Goal: Task Accomplishment & Management: Use online tool/utility

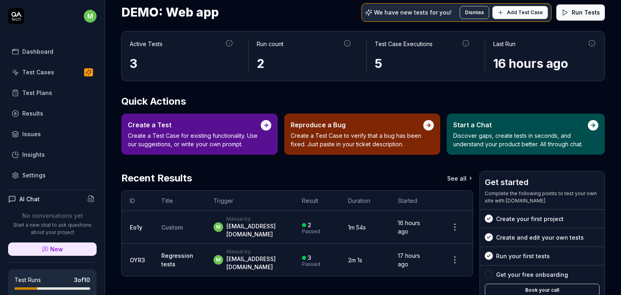
scroll to position [25, 0]
click at [363, 150] on div "Reproduce a Bug Create a Test Case to verify that a bug has been fixed. Just pa…" at bounding box center [362, 134] width 156 height 41
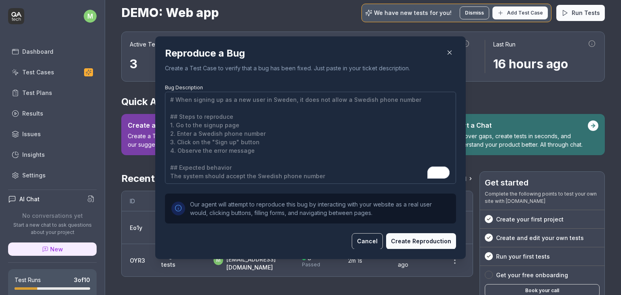
click at [448, 50] on icon "button" at bounding box center [449, 52] width 7 height 7
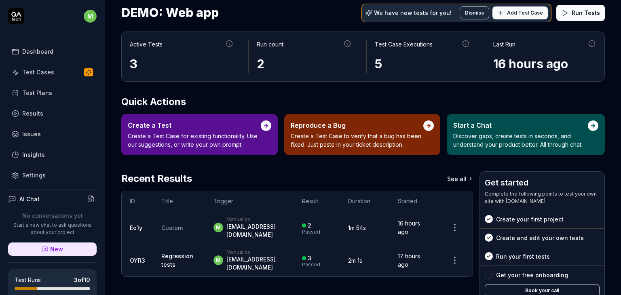
click at [498, 131] on div "Start a Chat Discover gaps, create tests in seconds, and understand your produc…" at bounding box center [521, 135] width 135 height 28
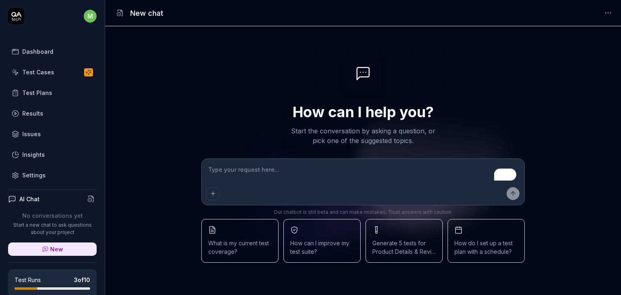
click at [32, 73] on div "Test Cases" at bounding box center [38, 72] width 32 height 8
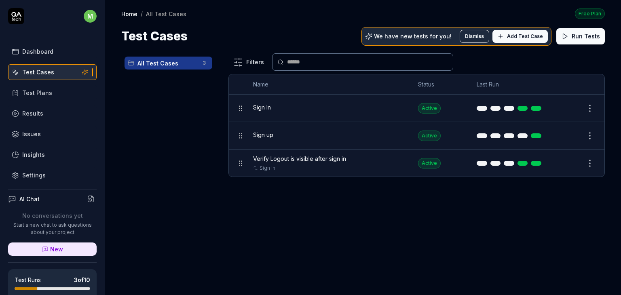
click at [393, 109] on div "Sign In" at bounding box center [327, 107] width 149 height 8
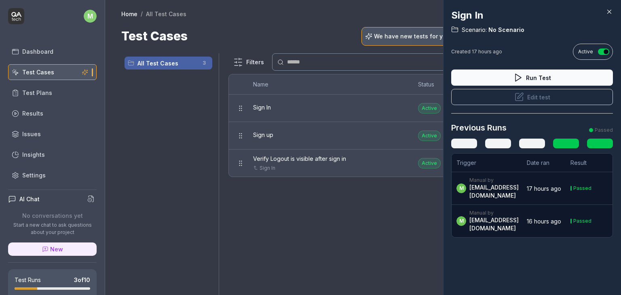
click at [610, 11] on icon at bounding box center [610, 12] width 4 height 4
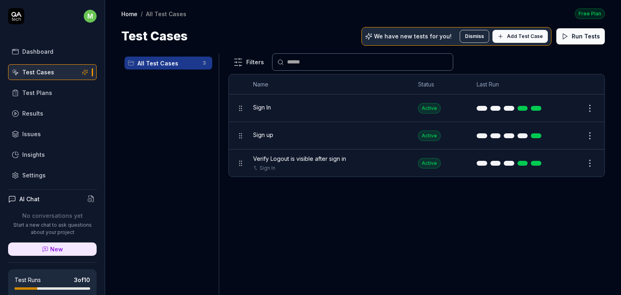
click at [357, 140] on div "Sign up" at bounding box center [327, 135] width 149 height 17
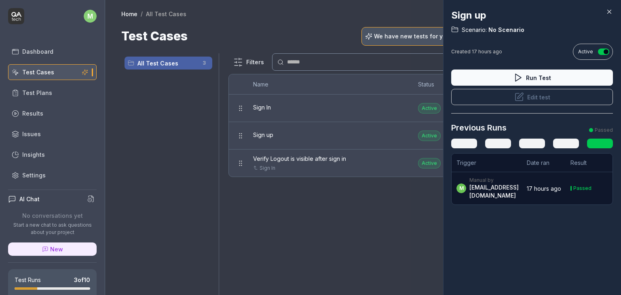
click at [612, 11] on icon at bounding box center [609, 11] width 7 height 7
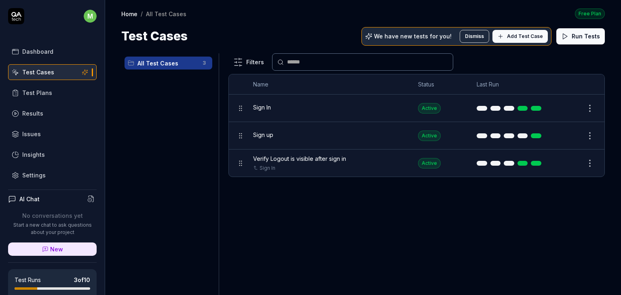
click at [334, 163] on div "Verify Logout is visible after sign in Sign In" at bounding box center [327, 163] width 149 height 17
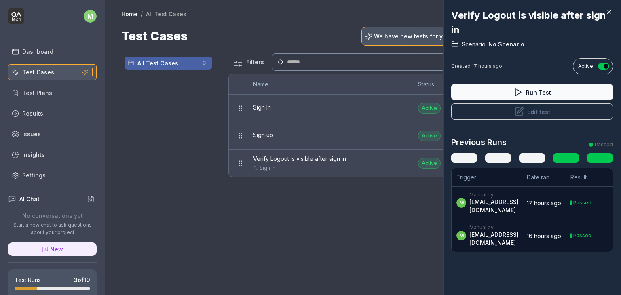
click at [611, 13] on icon at bounding box center [609, 11] width 7 height 7
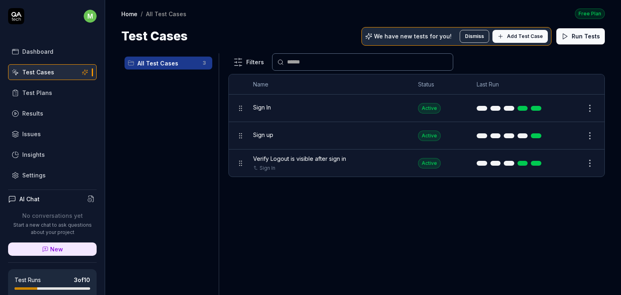
click at [307, 113] on div "Sign In" at bounding box center [327, 108] width 149 height 17
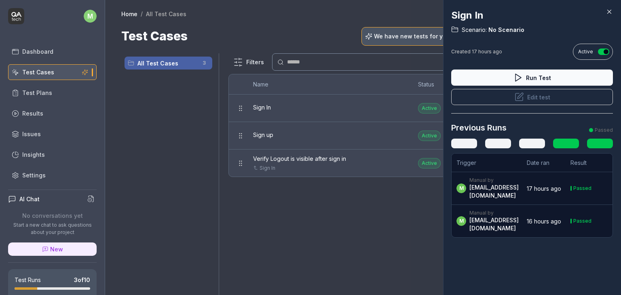
click at [612, 15] on icon at bounding box center [609, 11] width 7 height 7
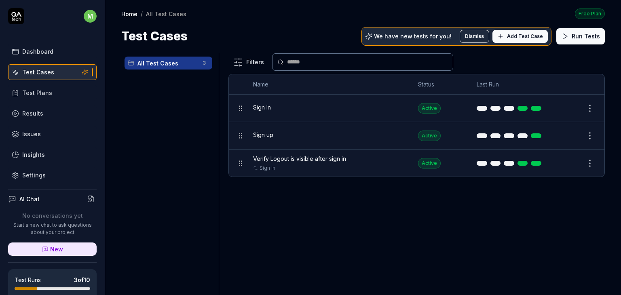
click at [395, 109] on div "Sign In" at bounding box center [327, 107] width 149 height 8
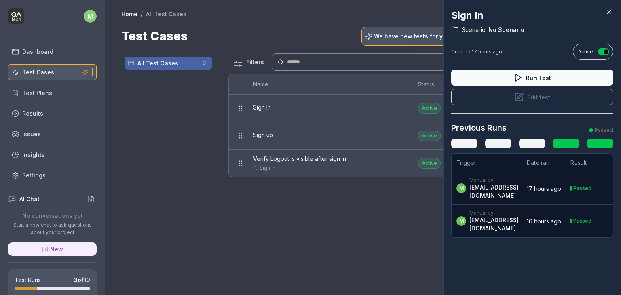
click at [610, 13] on icon at bounding box center [610, 12] width 4 height 4
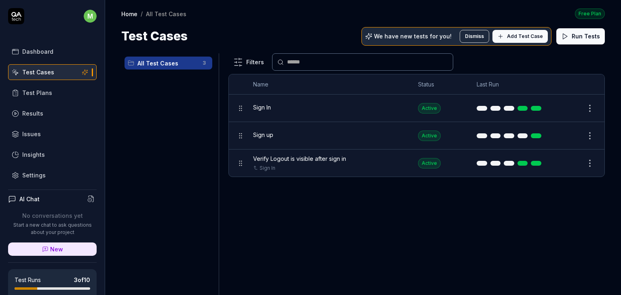
click at [509, 34] on button "Add Test Case" at bounding box center [520, 36] width 55 height 13
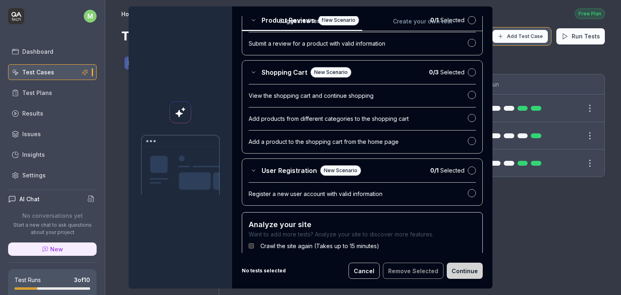
scroll to position [316, 0]
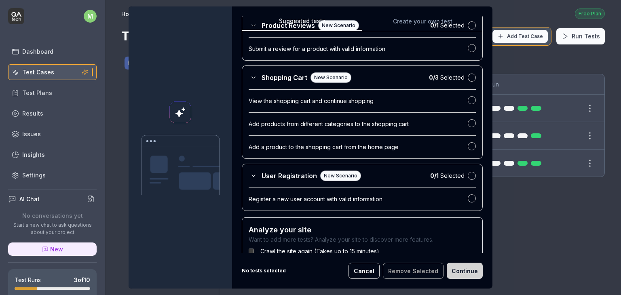
click at [400, 102] on div "View the shopping cart and continue shopping" at bounding box center [358, 101] width 219 height 8
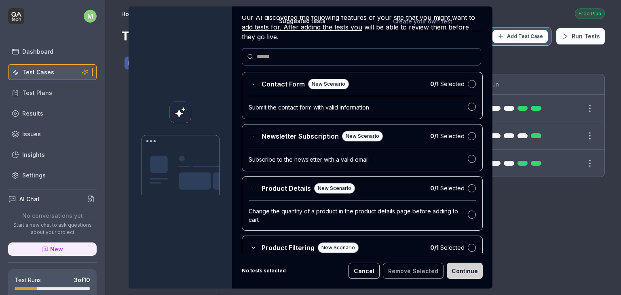
scroll to position [42, 0]
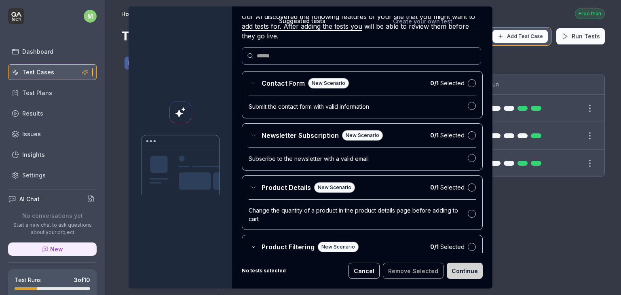
click at [468, 102] on div at bounding box center [472, 107] width 8 height 10
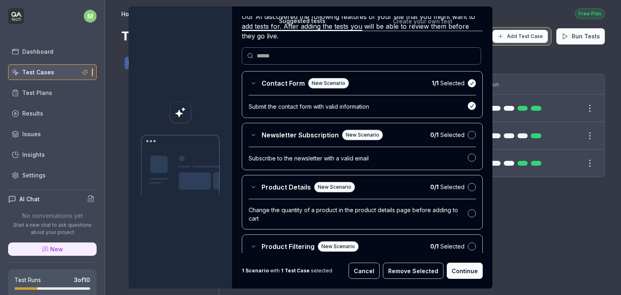
click at [418, 105] on div "Submit the contact form with valid information" at bounding box center [358, 106] width 219 height 8
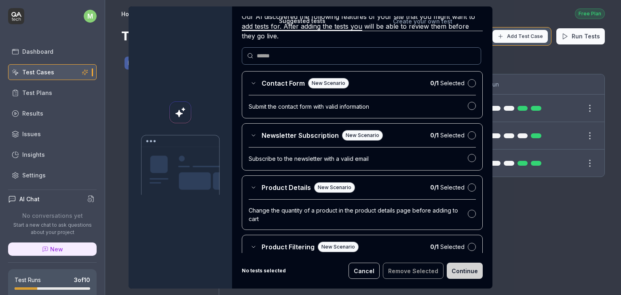
click at [341, 102] on div "Submit the contact form with valid information" at bounding box center [358, 106] width 219 height 8
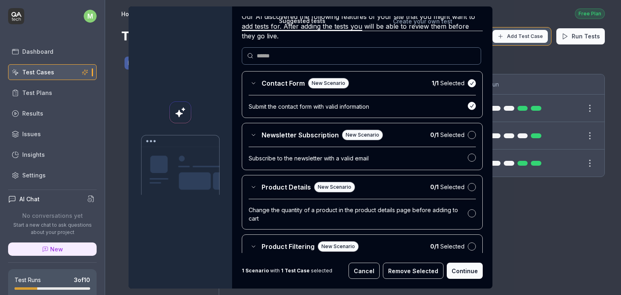
scroll to position [16, 0]
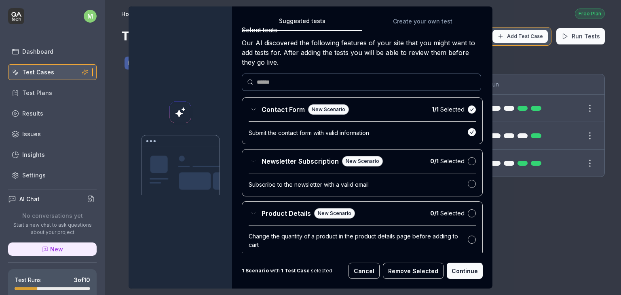
click at [321, 108] on div "New Scenario" at bounding box center [328, 109] width 41 height 11
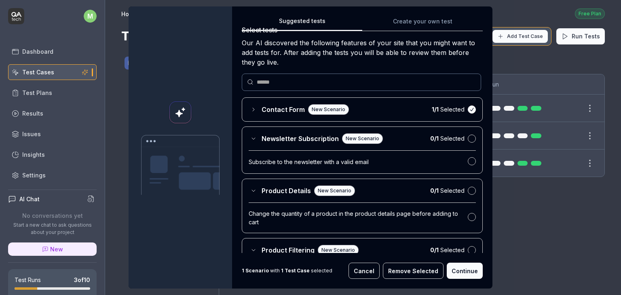
click at [321, 108] on div "New Scenario" at bounding box center [328, 109] width 41 height 11
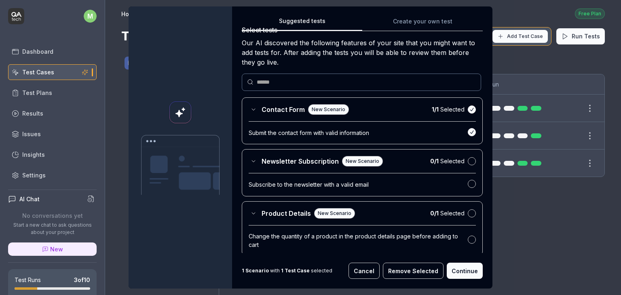
click at [305, 132] on div "Submit the contact form with valid information" at bounding box center [358, 133] width 219 height 8
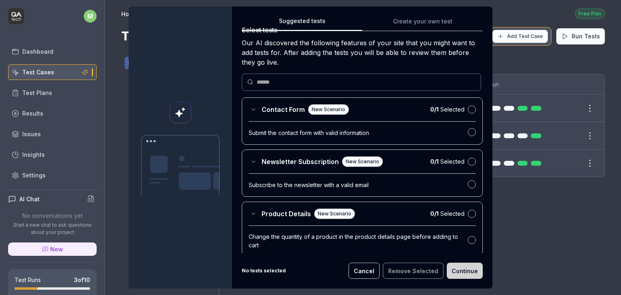
click at [305, 132] on div "Submit the contact form with valid information" at bounding box center [358, 133] width 219 height 8
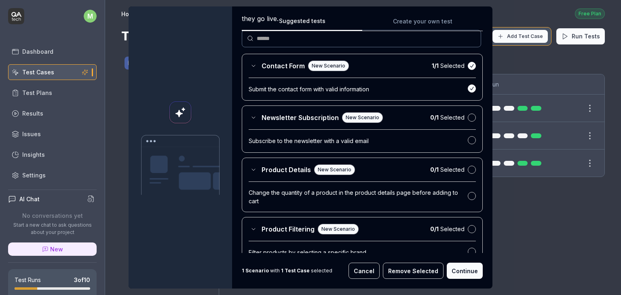
scroll to position [60, 0]
click at [468, 138] on button "button" at bounding box center [472, 140] width 8 height 8
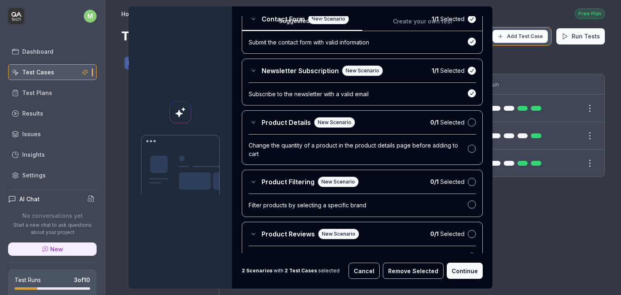
scroll to position [111, 0]
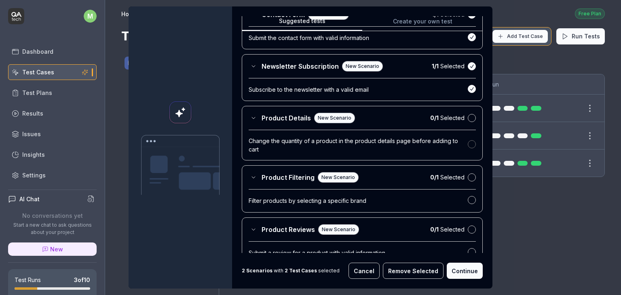
click at [468, 143] on button "button" at bounding box center [472, 144] width 8 height 8
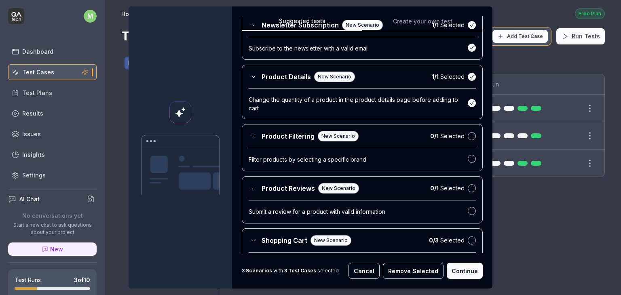
scroll to position [153, 0]
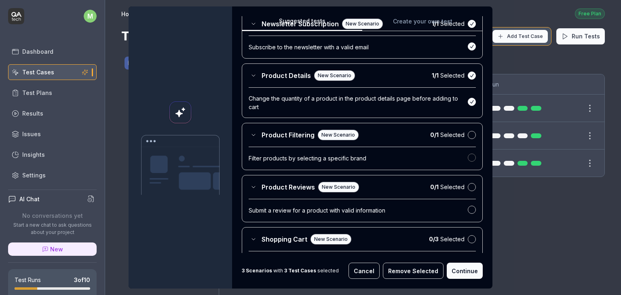
click at [468, 156] on button "button" at bounding box center [472, 158] width 8 height 8
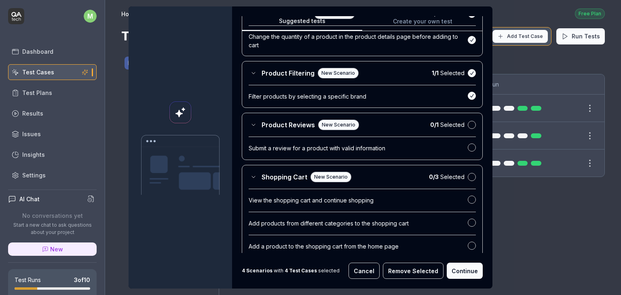
scroll to position [216, 0]
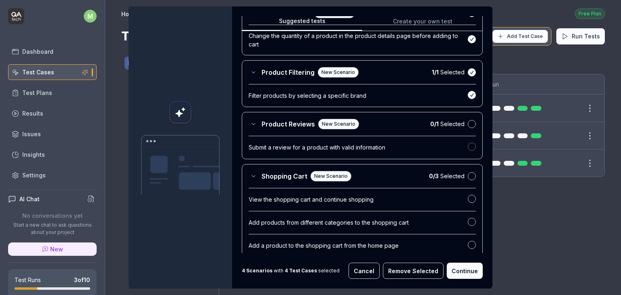
click at [468, 144] on button "button" at bounding box center [472, 147] width 8 height 8
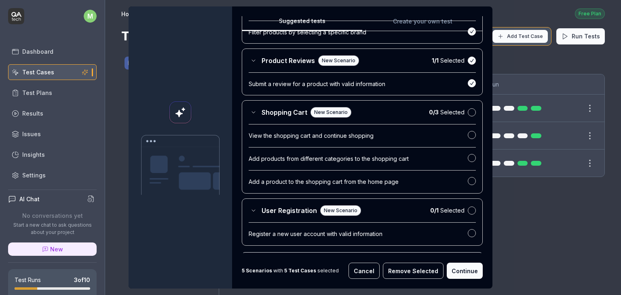
scroll to position [279, 0]
click at [468, 182] on button "button" at bounding box center [472, 182] width 8 height 8
click at [468, 159] on button "button" at bounding box center [472, 159] width 8 height 8
click at [468, 134] on button "button" at bounding box center [472, 135] width 8 height 8
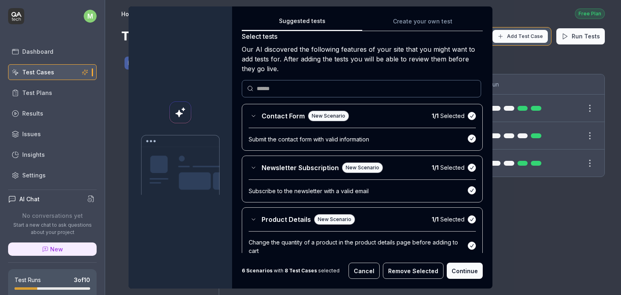
scroll to position [0, 0]
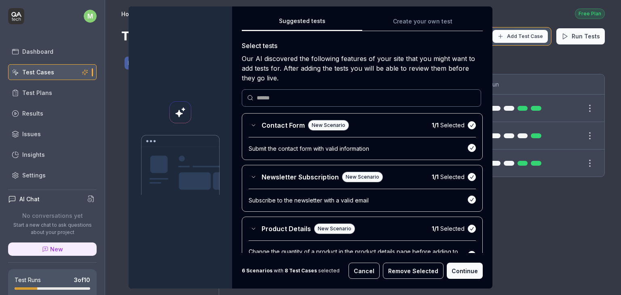
click at [468, 123] on button "button" at bounding box center [472, 125] width 8 height 8
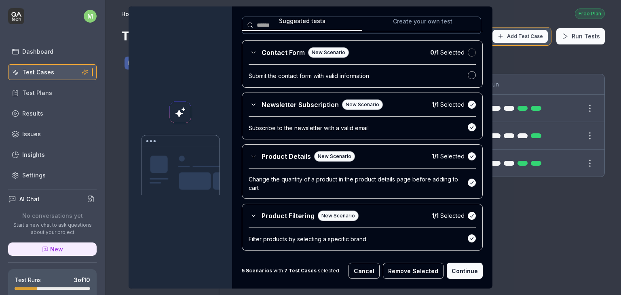
scroll to position [74, 0]
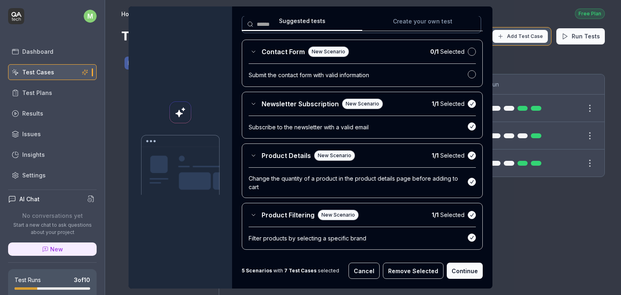
click at [468, 101] on button "button" at bounding box center [472, 104] width 8 height 8
click at [468, 156] on button "button" at bounding box center [472, 156] width 8 height 8
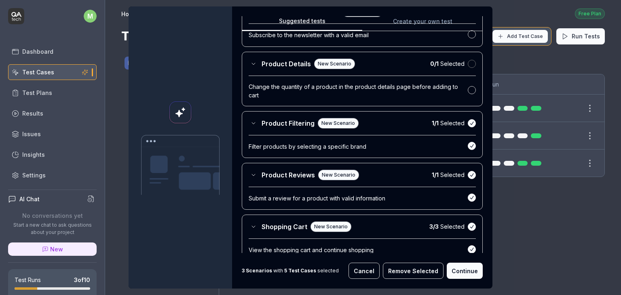
scroll to position [170, 0]
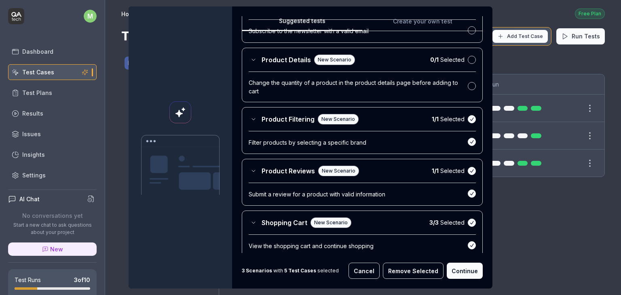
click at [468, 120] on button "button" at bounding box center [472, 119] width 8 height 8
click at [468, 170] on button "button" at bounding box center [472, 171] width 8 height 8
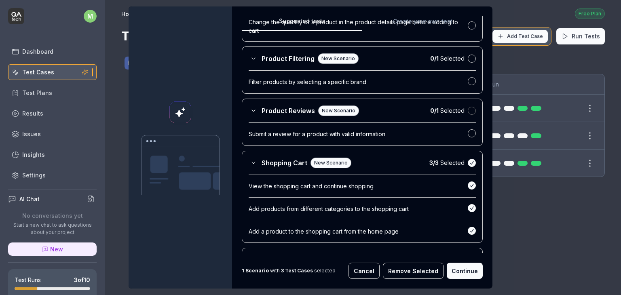
scroll to position [230, 0]
click at [468, 165] on button "button" at bounding box center [472, 164] width 8 height 8
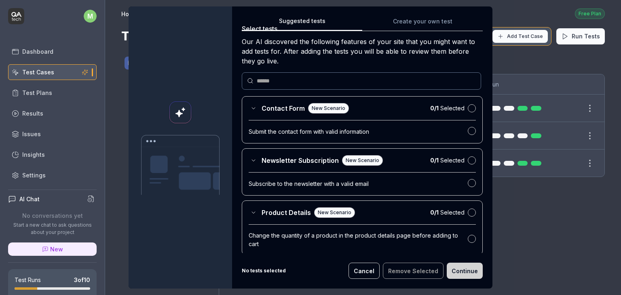
scroll to position [0, 0]
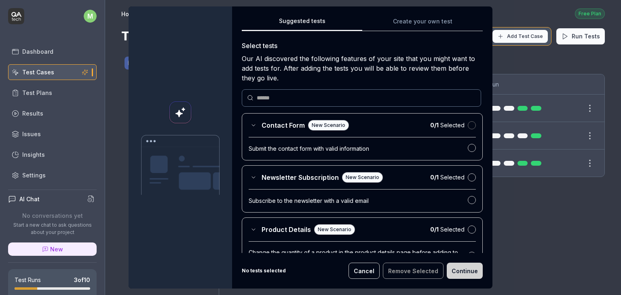
click at [468, 125] on button "button" at bounding box center [472, 125] width 8 height 8
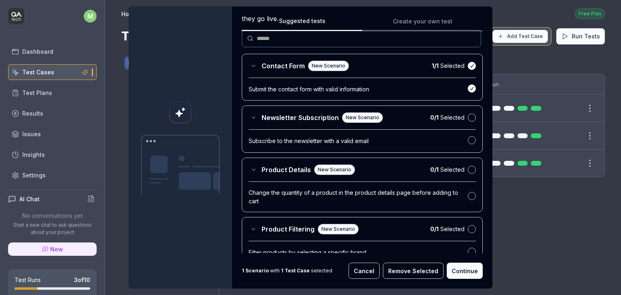
scroll to position [61, 0]
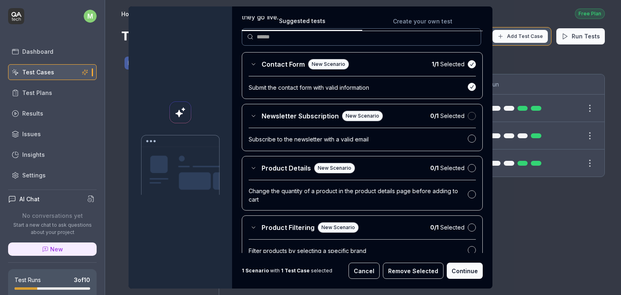
click at [468, 113] on button "button" at bounding box center [472, 116] width 8 height 8
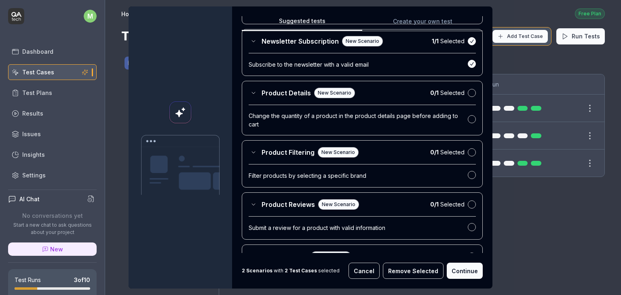
scroll to position [140, 0]
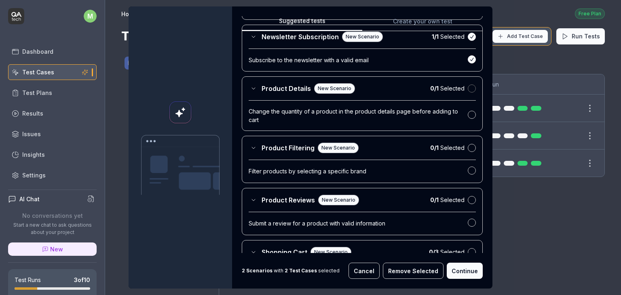
click at [468, 89] on button "button" at bounding box center [472, 89] width 8 height 8
click at [468, 149] on button "button" at bounding box center [472, 148] width 8 height 8
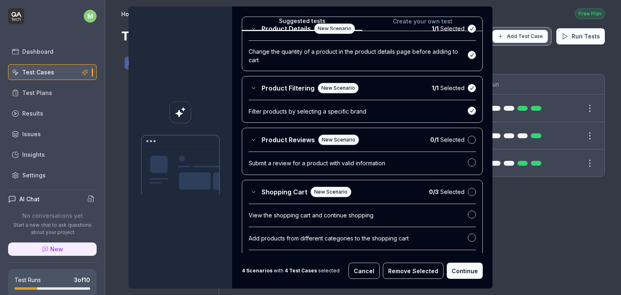
scroll to position [206, 0]
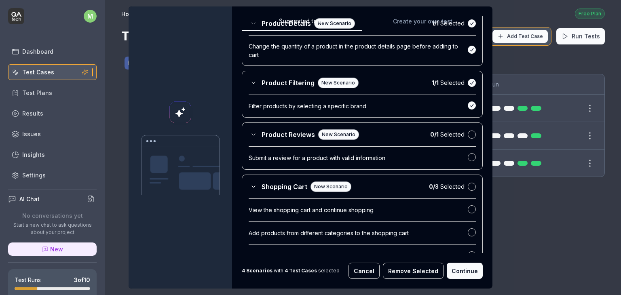
click at [462, 130] on div "0 / 1 Selected" at bounding box center [453, 134] width 46 height 8
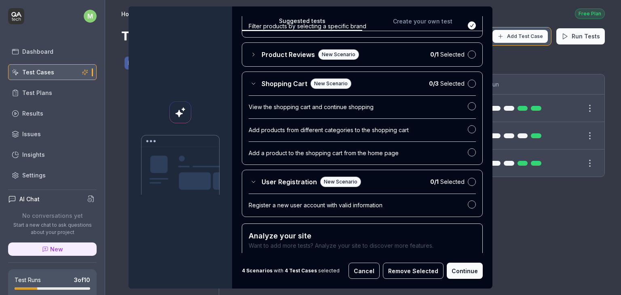
scroll to position [285, 0]
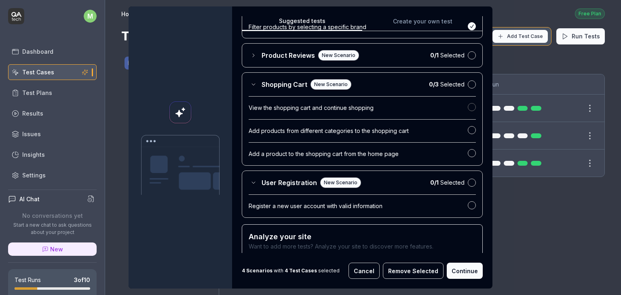
click at [468, 106] on button "button" at bounding box center [472, 107] width 8 height 8
click at [468, 81] on button "button" at bounding box center [472, 85] width 8 height 8
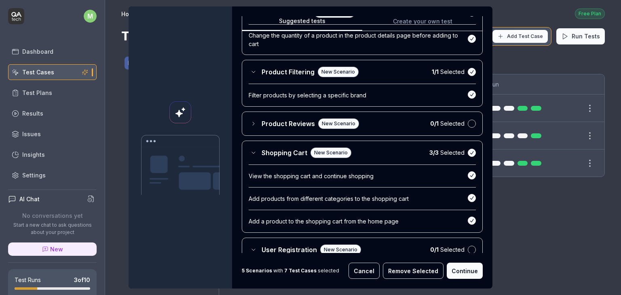
scroll to position [215, 0]
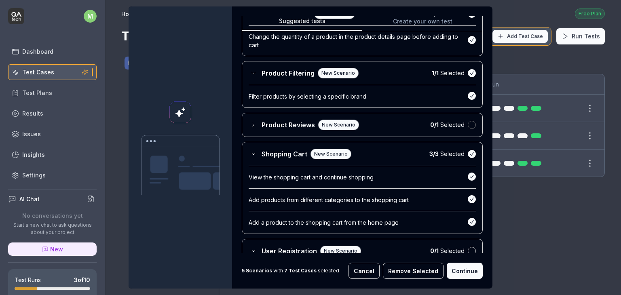
click at [468, 125] on button "button" at bounding box center [472, 125] width 8 height 8
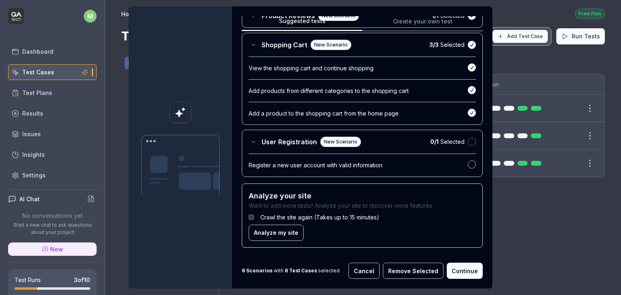
click at [468, 143] on button "button" at bounding box center [472, 142] width 8 height 8
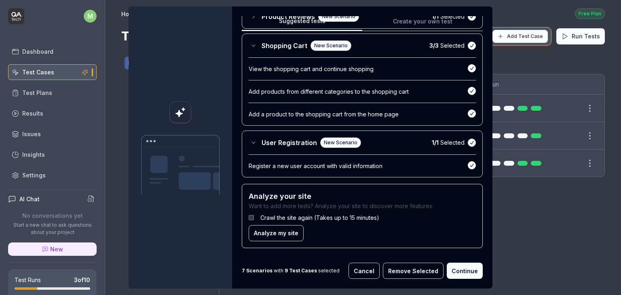
click at [460, 271] on button "Continue" at bounding box center [465, 271] width 36 height 16
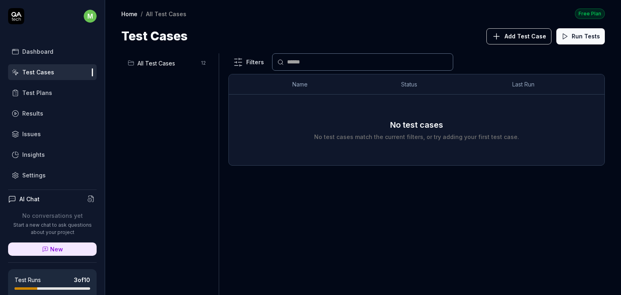
click at [162, 65] on span "All Test Cases" at bounding box center [167, 63] width 59 height 8
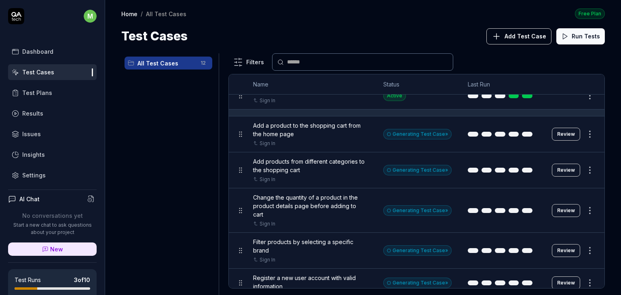
scroll to position [219, 0]
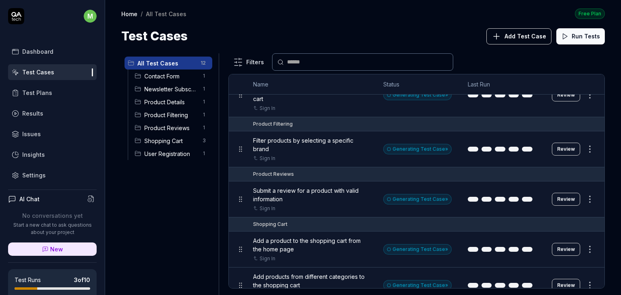
click at [167, 110] on div "Product Filtering 1" at bounding box center [171, 114] width 81 height 13
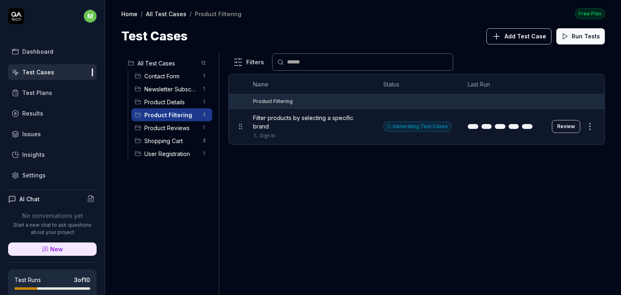
click at [167, 125] on span "Product Reviews" at bounding box center [170, 128] width 53 height 8
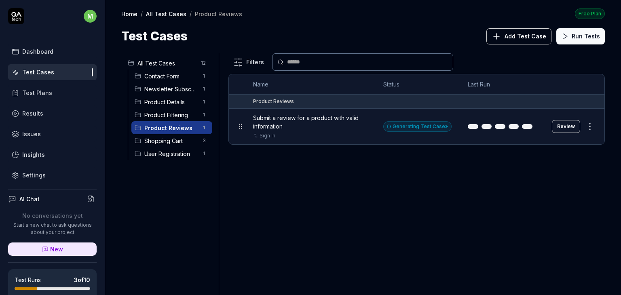
click at [167, 140] on span "Shopping Cart" at bounding box center [170, 141] width 53 height 8
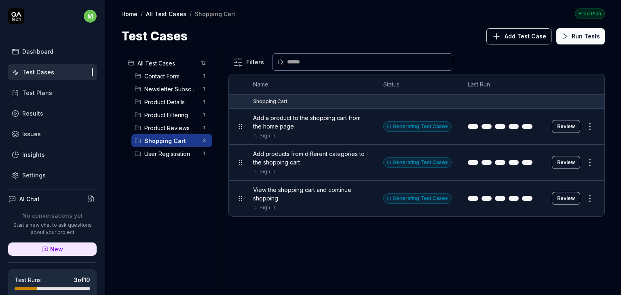
click at [164, 151] on span "User Registration" at bounding box center [170, 154] width 53 height 8
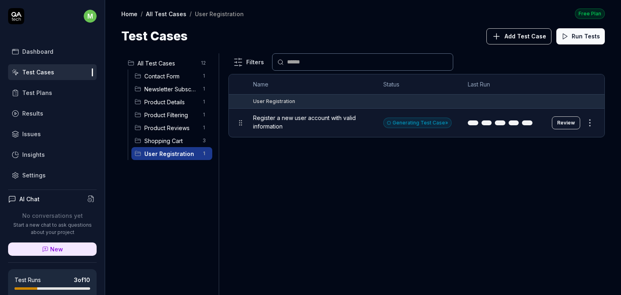
click at [161, 59] on span "All Test Cases" at bounding box center [167, 63] width 59 height 8
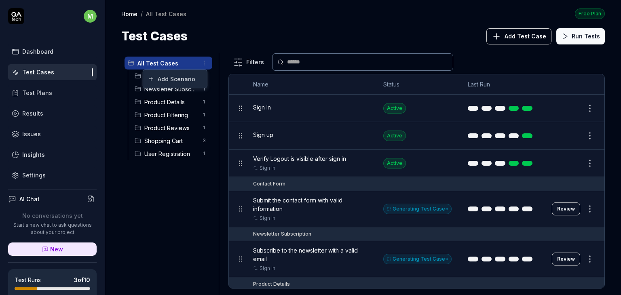
click at [204, 62] on html "m Dashboard Test Cases Test Plans Results Issues Insights Settings AI Chat No c…" at bounding box center [310, 147] width 621 height 295
click at [183, 220] on html "m Dashboard Test Cases Test Plans Results Issues Insights Settings AI Chat No c…" at bounding box center [310, 147] width 621 height 295
click at [170, 104] on span "Product Details" at bounding box center [170, 102] width 53 height 8
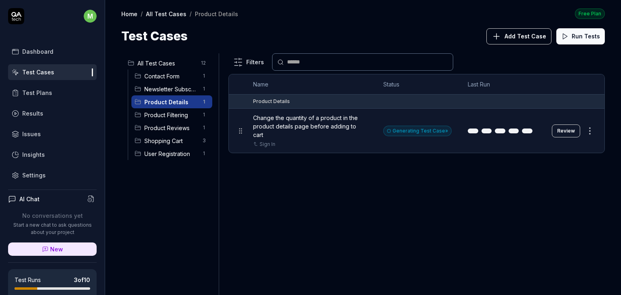
click at [165, 117] on span "Product Filtering" at bounding box center [170, 115] width 53 height 8
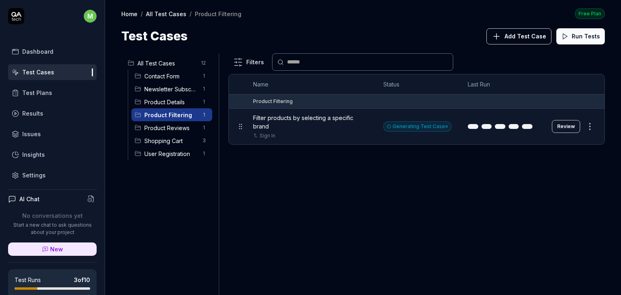
click at [164, 131] on span "Product Reviews" at bounding box center [170, 128] width 53 height 8
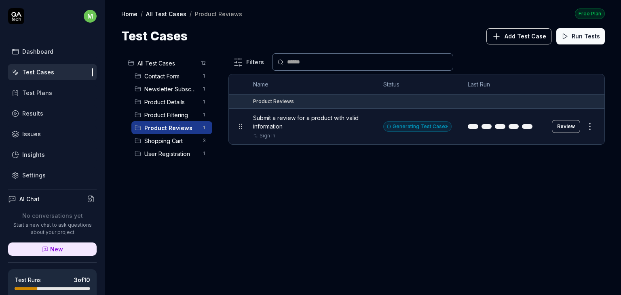
click at [163, 139] on span "Shopping Cart" at bounding box center [170, 141] width 53 height 8
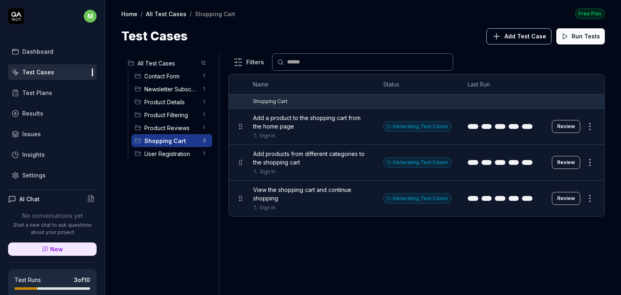
click at [170, 55] on ul "All Test Cases 12 Contact Form 1 Newsletter Subscription 1 Product Details 1 Pr…" at bounding box center [168, 108] width 94 height 110
click at [165, 64] on span "All Test Cases" at bounding box center [167, 63] width 59 height 8
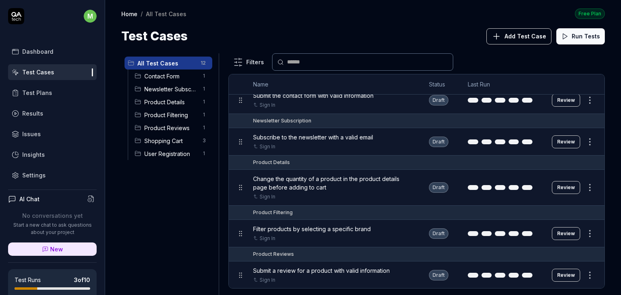
scroll to position [73, 0]
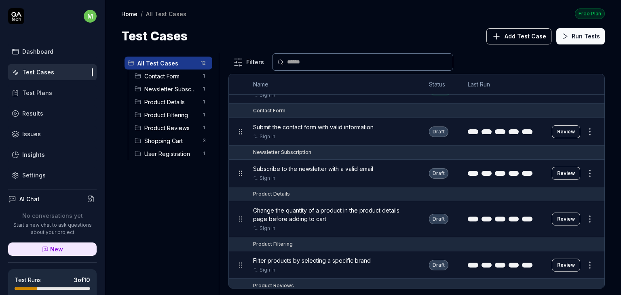
click at [583, 40] on button "Run Tests" at bounding box center [581, 36] width 49 height 16
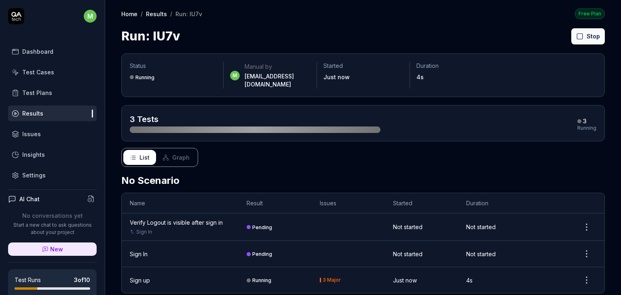
scroll to position [6, 0]
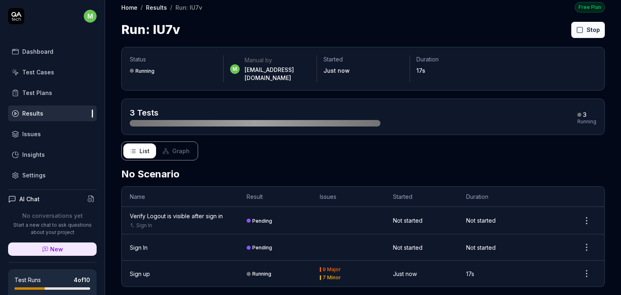
click at [588, 30] on button "Stop" at bounding box center [589, 30] width 34 height 16
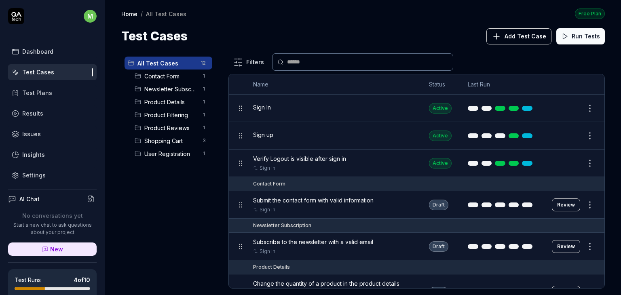
click at [174, 62] on span "All Test Cases" at bounding box center [167, 63] width 58 height 8
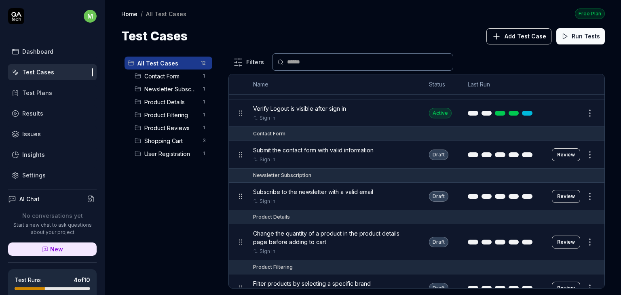
scroll to position [51, 0]
click at [566, 153] on button "Review" at bounding box center [566, 154] width 28 height 13
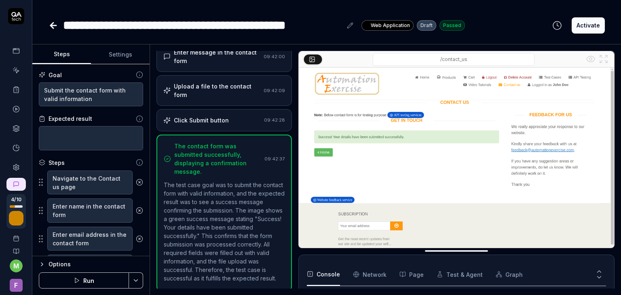
scroll to position [303, 0]
click at [593, 26] on button "Activate" at bounding box center [588, 25] width 33 height 16
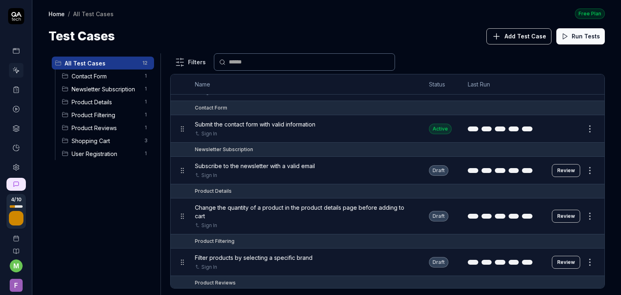
scroll to position [79, 0]
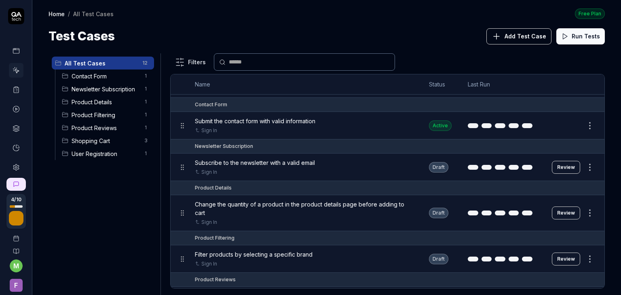
click at [587, 166] on html "4 / 10 m F Home / All Test Cases Free Plan Home / All Test Cases Free Plan Test…" at bounding box center [310, 147] width 621 height 295
click at [447, 168] on html "4 / 10 m F Home / All Test Cases Free Plan Home / All Test Cases Free Plan Test…" at bounding box center [310, 147] width 621 height 295
click at [244, 163] on span "Subscribe to the newsletter with a valid email" at bounding box center [255, 163] width 120 height 8
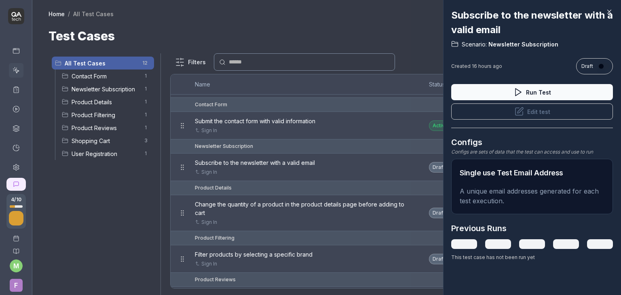
click at [611, 12] on icon at bounding box center [609, 11] width 7 height 7
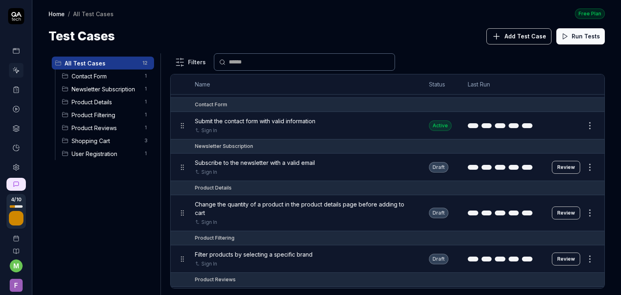
click at [348, 161] on div "Subscribe to the newsletter with a valid email" at bounding box center [304, 163] width 218 height 8
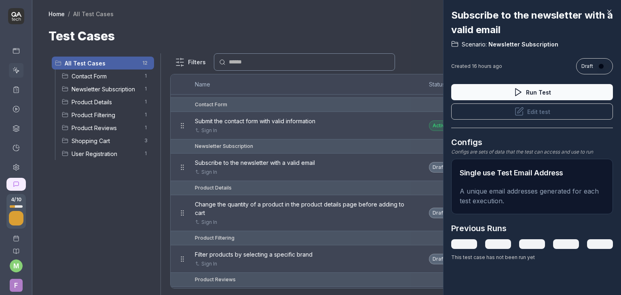
click at [610, 8] on icon at bounding box center [609, 11] width 7 height 7
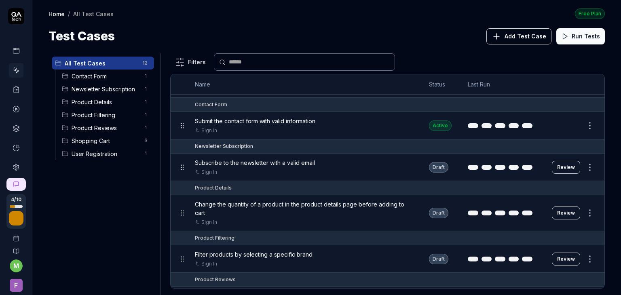
click at [250, 162] on span "Subscribe to the newsletter with a valid email" at bounding box center [255, 163] width 120 height 8
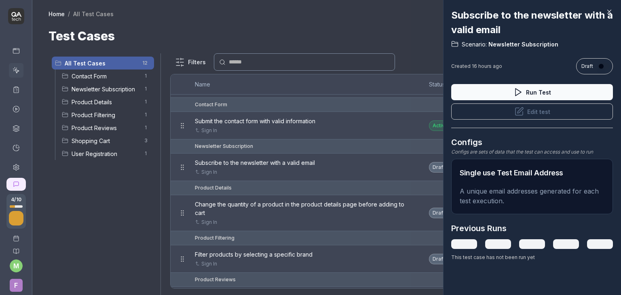
click at [611, 10] on icon at bounding box center [610, 12] width 4 height 4
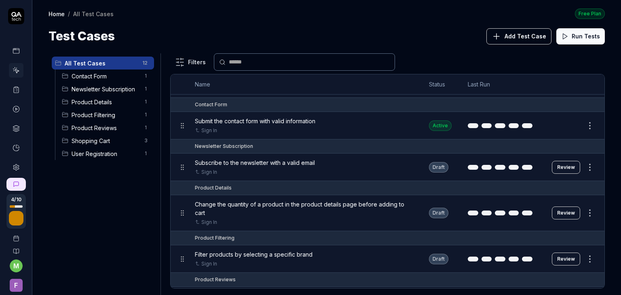
click at [558, 168] on button "Review" at bounding box center [566, 167] width 28 height 13
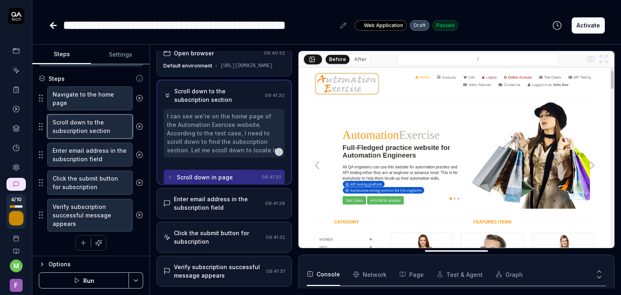
click at [89, 127] on textarea "Scroll down to the subscription section" at bounding box center [89, 126] width 85 height 24
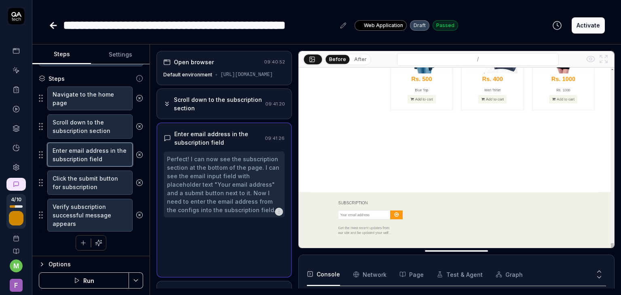
click at [88, 151] on textarea "Enter email address in the subscription field" at bounding box center [89, 155] width 85 height 24
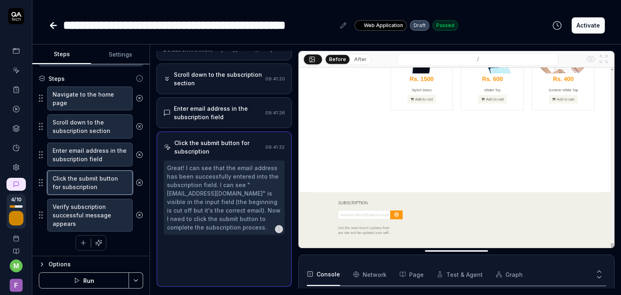
click at [82, 182] on textarea "Click the submit button for subscription" at bounding box center [89, 183] width 85 height 24
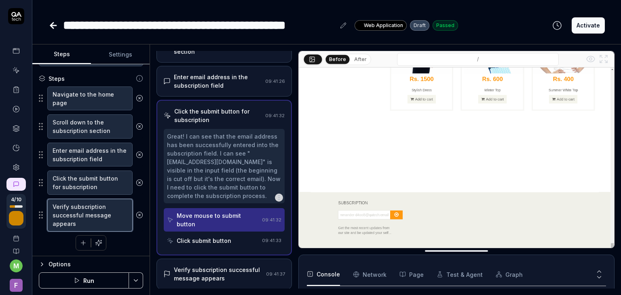
click at [86, 212] on textarea "Verify subscription successful message appears" at bounding box center [89, 215] width 85 height 33
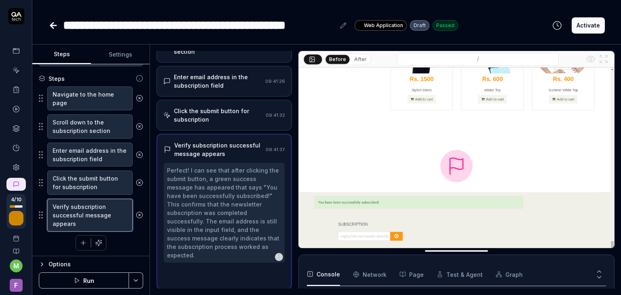
scroll to position [64, 0]
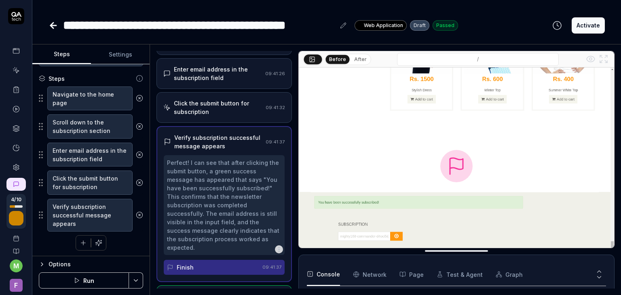
click at [589, 23] on button "Activate" at bounding box center [588, 25] width 33 height 16
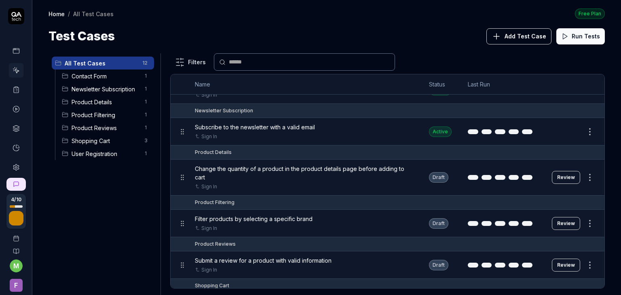
scroll to position [118, 0]
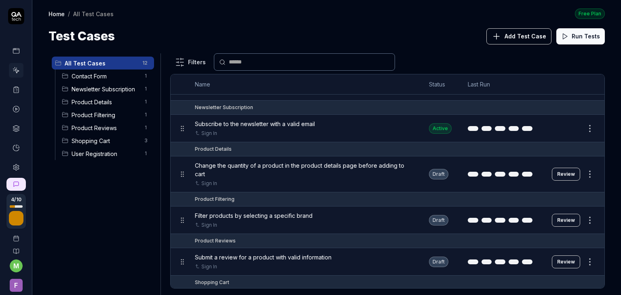
click at [562, 178] on button "Review" at bounding box center [566, 174] width 28 height 13
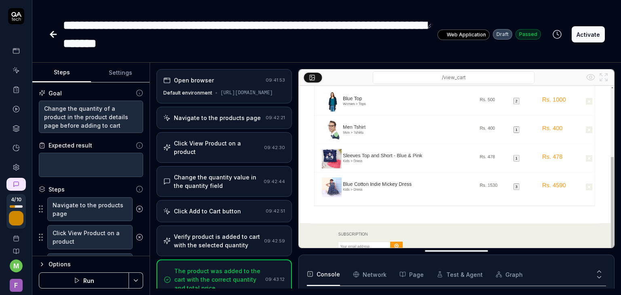
click at [584, 33] on button "Activate" at bounding box center [588, 34] width 33 height 16
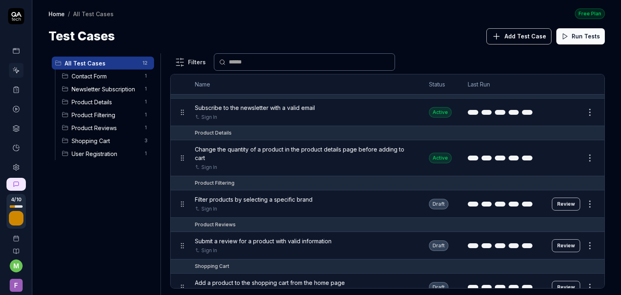
scroll to position [139, 0]
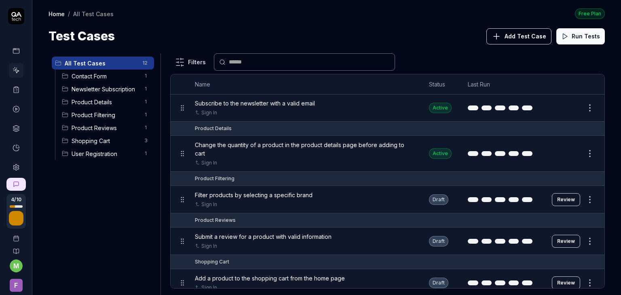
click at [568, 202] on button "Review" at bounding box center [566, 199] width 28 height 13
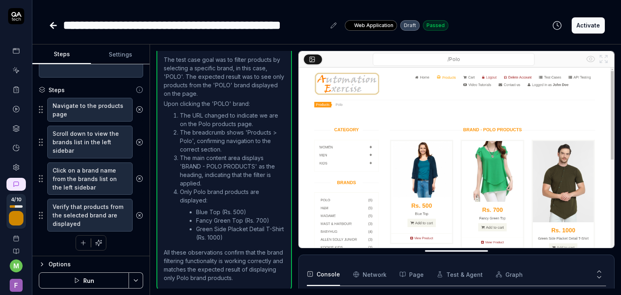
scroll to position [320, 0]
click at [593, 28] on button "Activate" at bounding box center [588, 25] width 33 height 16
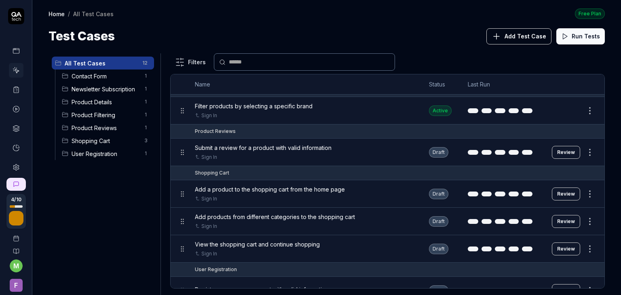
scroll to position [228, 0]
click at [564, 150] on button "Review" at bounding box center [566, 152] width 28 height 13
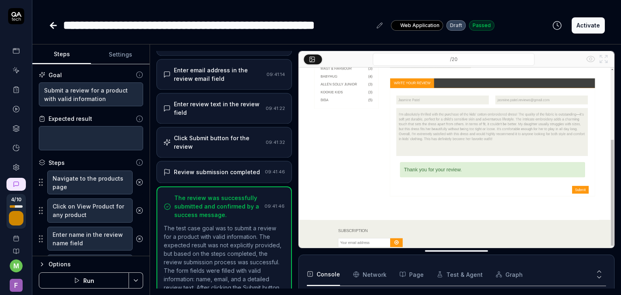
scroll to position [192, 0]
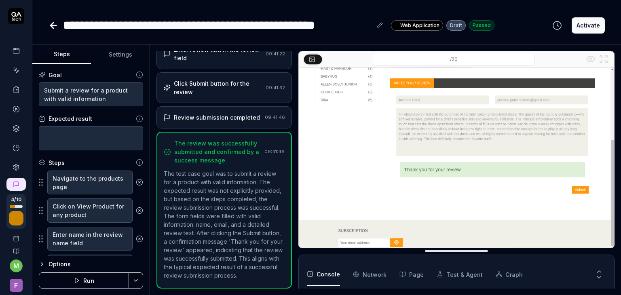
click at [591, 32] on button "Activate" at bounding box center [588, 25] width 33 height 16
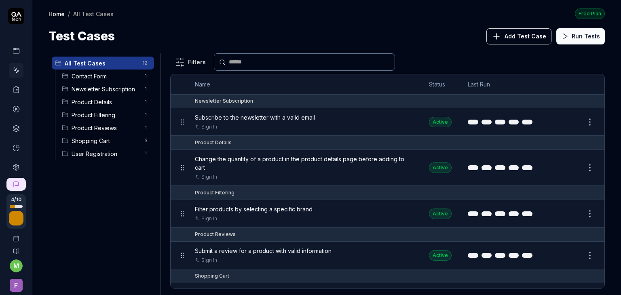
scroll to position [242, 0]
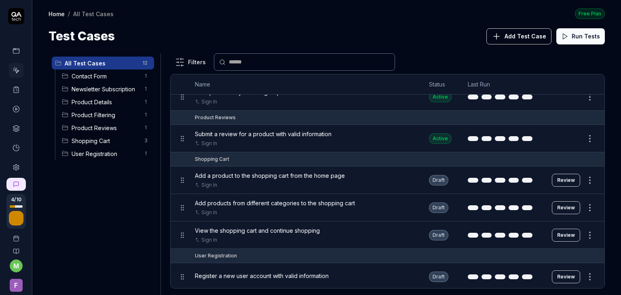
click at [565, 183] on button "Review" at bounding box center [566, 180] width 28 height 13
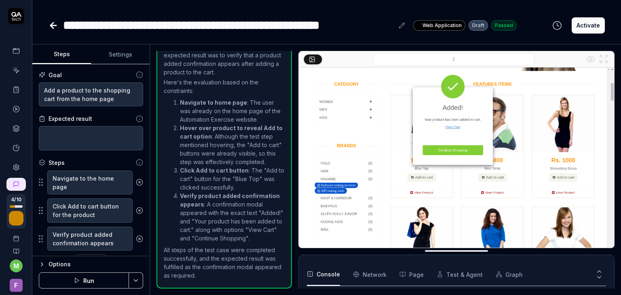
scroll to position [135, 0]
click at [588, 29] on button "Activate" at bounding box center [588, 25] width 33 height 16
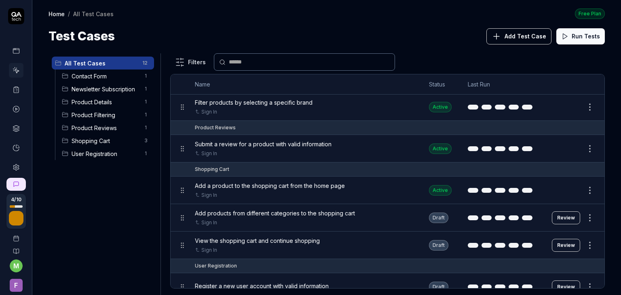
scroll to position [242, 0]
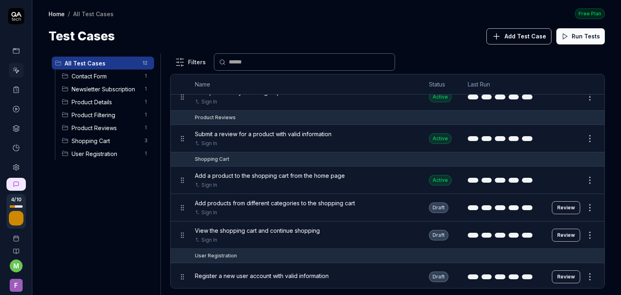
click at [559, 208] on button "Review" at bounding box center [566, 207] width 28 height 13
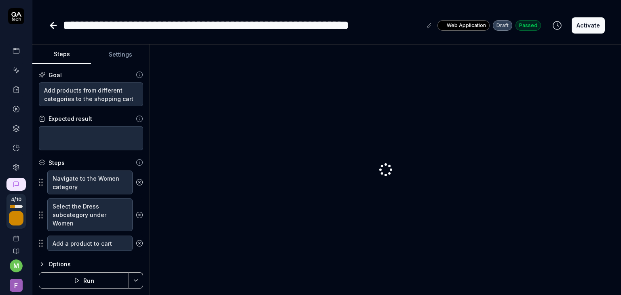
click at [589, 25] on button "Activate" at bounding box center [588, 25] width 33 height 16
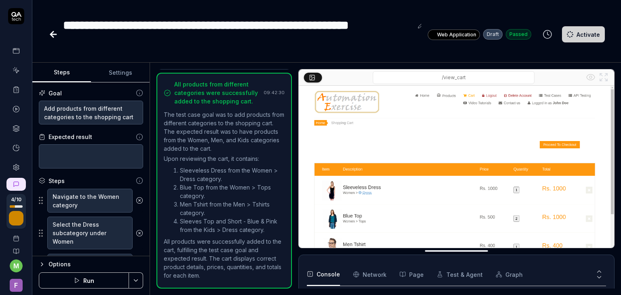
scroll to position [504, 0]
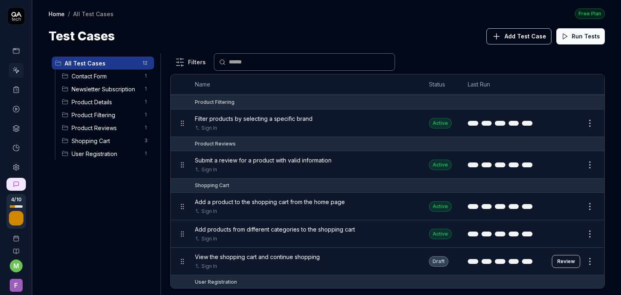
scroll to position [242, 0]
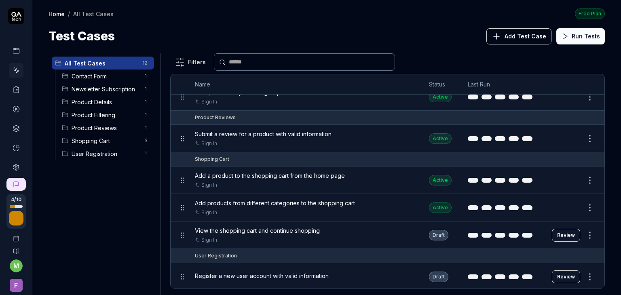
click at [561, 236] on button "Review" at bounding box center [566, 235] width 28 height 13
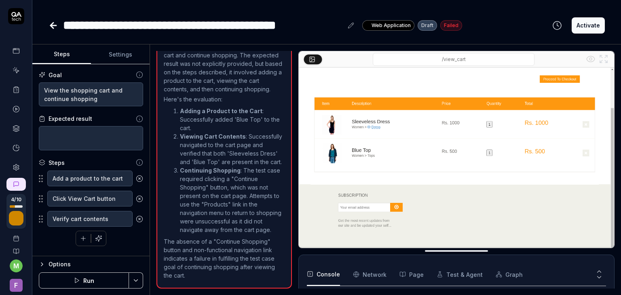
scroll to position [244, 0]
click at [583, 26] on button "Activate" at bounding box center [588, 25] width 33 height 16
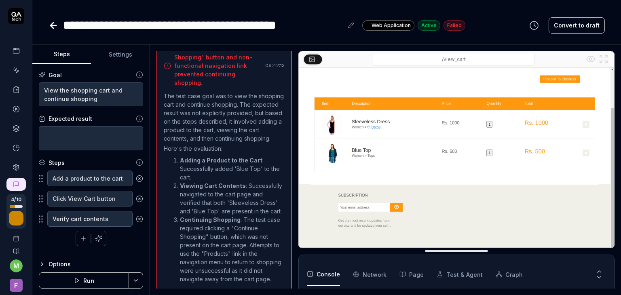
scroll to position [131, 0]
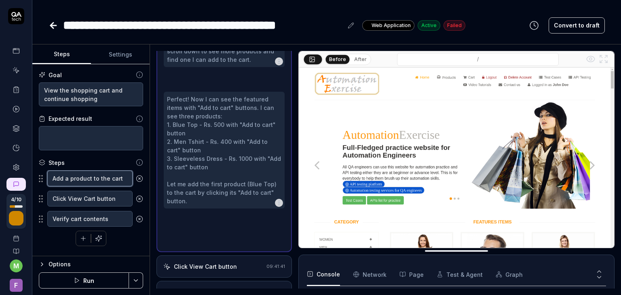
click at [93, 179] on textarea "Add a product to the cart" at bounding box center [89, 179] width 85 height 16
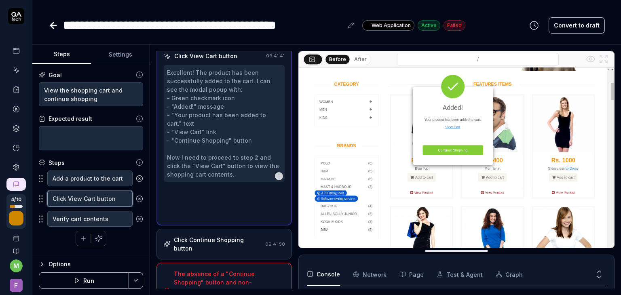
scroll to position [13, 0]
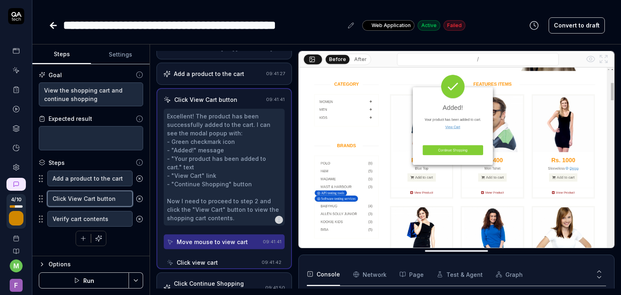
click at [91, 201] on textarea "Click View Cart button" at bounding box center [89, 199] width 85 height 16
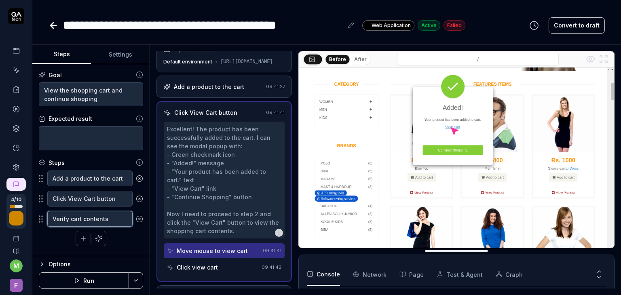
click at [85, 223] on textarea "Verify cart contents" at bounding box center [89, 219] width 85 height 16
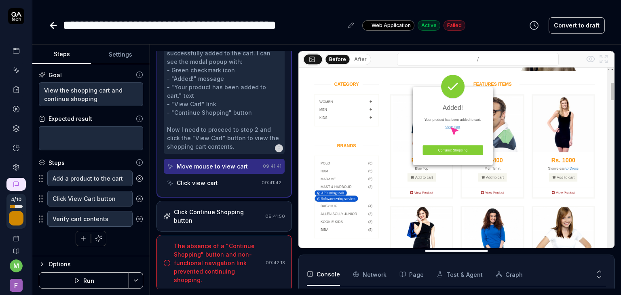
click at [228, 279] on div "The absence of a "Continue Shopping" button and non-functional navigation link …" at bounding box center [218, 263] width 89 height 42
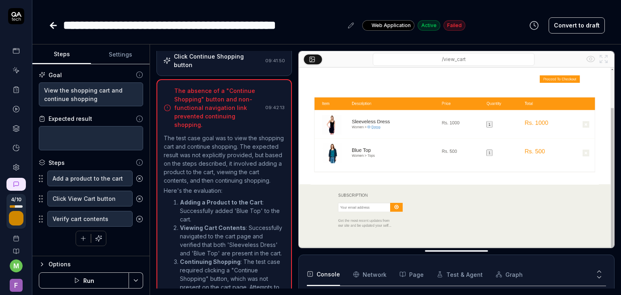
scroll to position [94, 0]
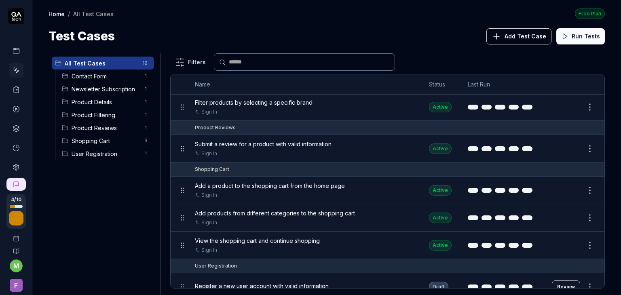
scroll to position [242, 0]
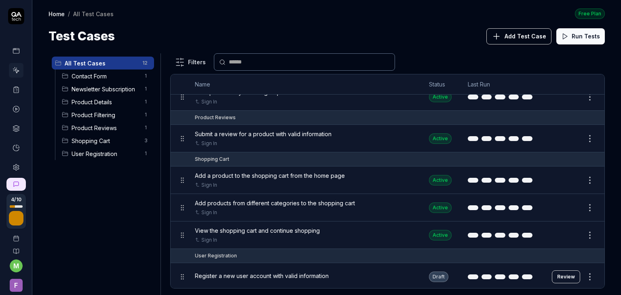
click at [564, 276] on button "Review" at bounding box center [566, 277] width 28 height 13
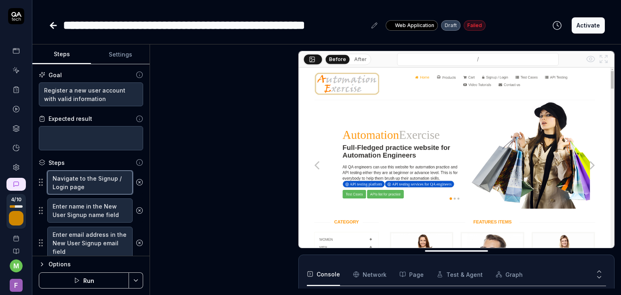
click at [79, 183] on textarea "Navigate to the Signup / Login page" at bounding box center [89, 183] width 85 height 24
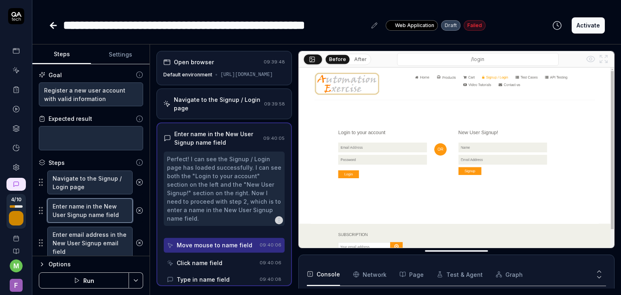
scroll to position [4, 0]
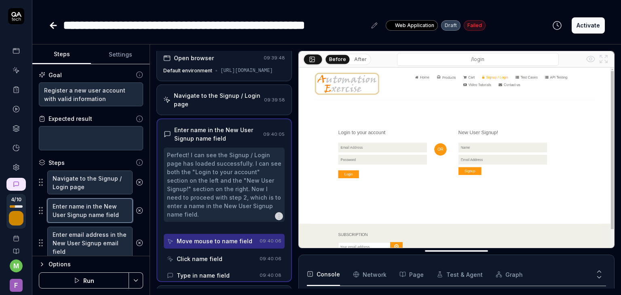
click at [80, 205] on textarea "Enter name in the New User Signup name field" at bounding box center [89, 211] width 85 height 24
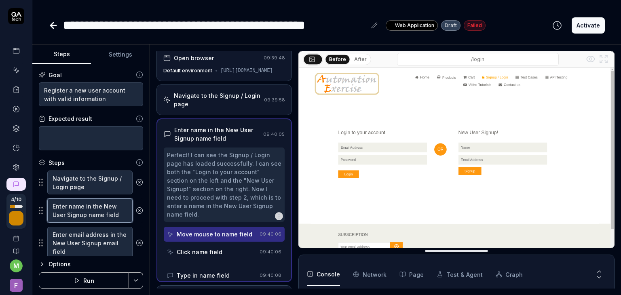
scroll to position [320, 0]
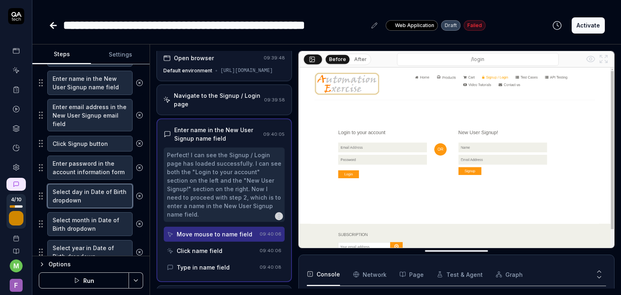
click at [84, 190] on textarea "Select day in Date of Birth dropdown" at bounding box center [89, 196] width 85 height 24
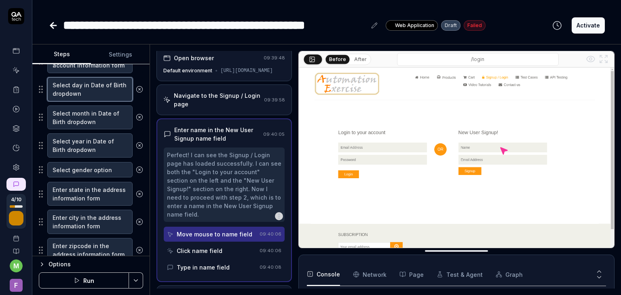
scroll to position [238, 0]
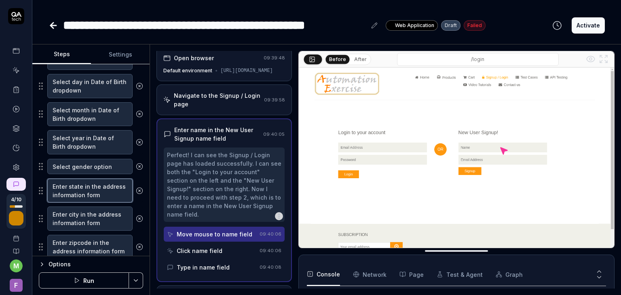
click at [81, 189] on textarea "Enter state in the address information form" at bounding box center [89, 191] width 85 height 24
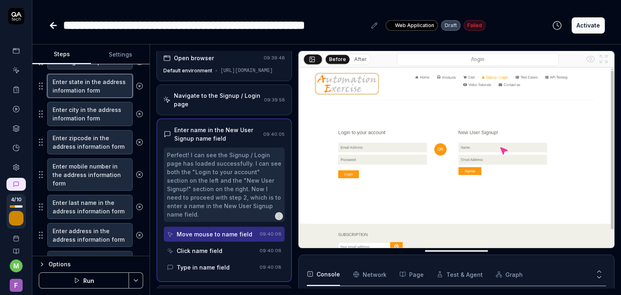
scroll to position [343, 0]
click at [89, 140] on textarea "Enter zipcode in the address information form" at bounding box center [89, 142] width 85 height 24
click at [84, 170] on textarea "Enter mobile number in the address information form" at bounding box center [89, 174] width 85 height 33
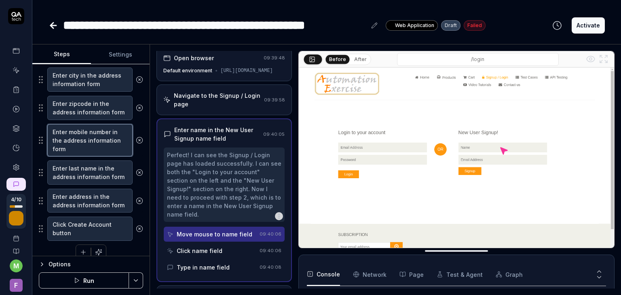
scroll to position [0, 0]
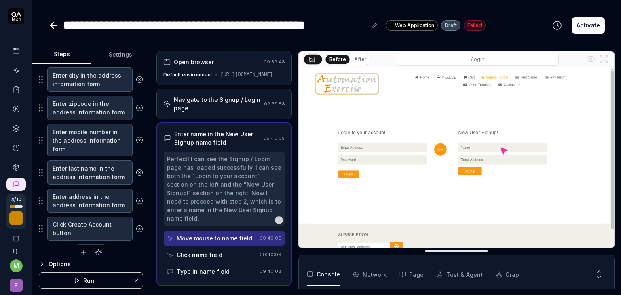
click at [218, 112] on div "Navigate to the Signup / Login page" at bounding box center [217, 103] width 87 height 17
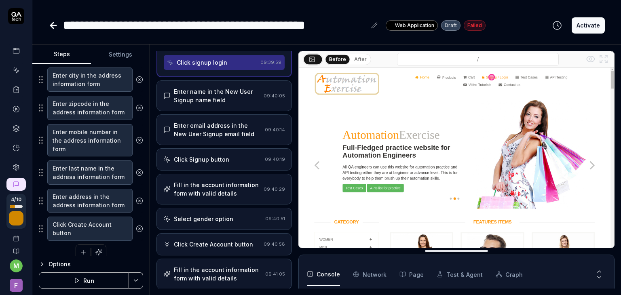
click at [222, 104] on div "Enter name in the New User Signup name field" at bounding box center [217, 95] width 87 height 17
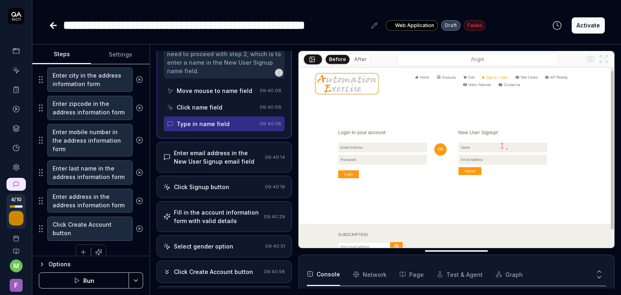
scroll to position [150, 0]
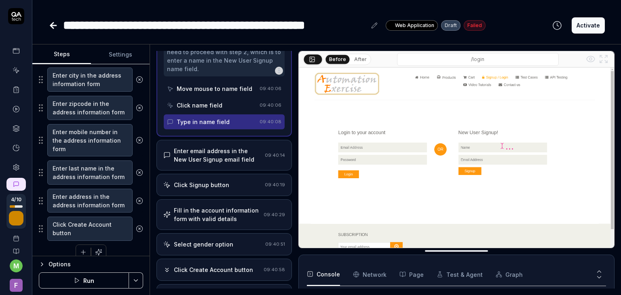
click at [214, 160] on div "Enter email address in the New User Signup email field" at bounding box center [218, 155] width 88 height 17
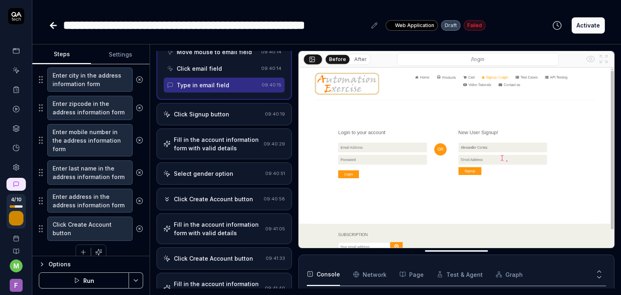
scroll to position [222, 0]
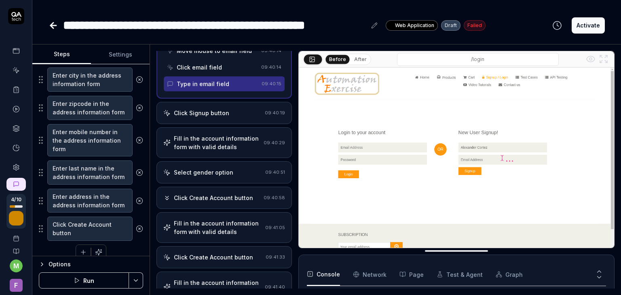
click at [218, 151] on div "Fill in the account information form with valid details" at bounding box center [217, 142] width 87 height 17
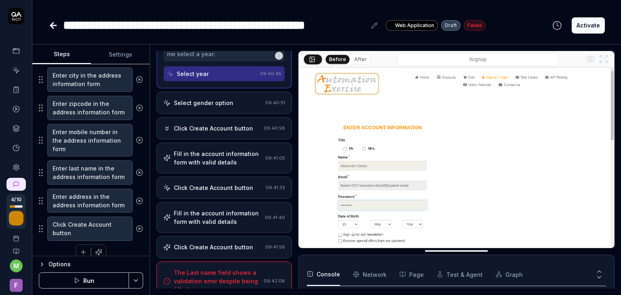
scroll to position [648, 0]
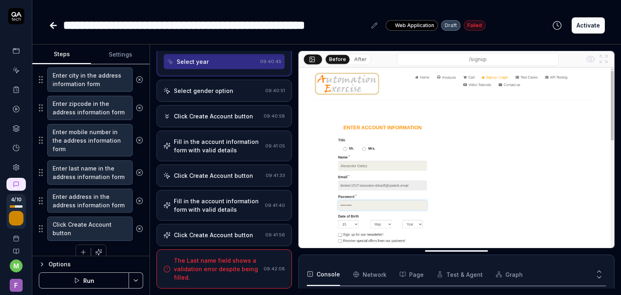
click at [215, 171] on div "Click Create Account button 09:41:33" at bounding box center [225, 176] width 136 height 22
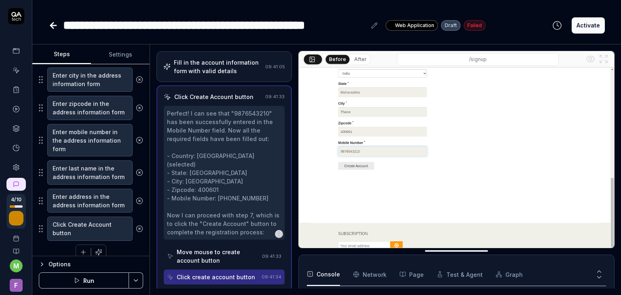
scroll to position [351, 0]
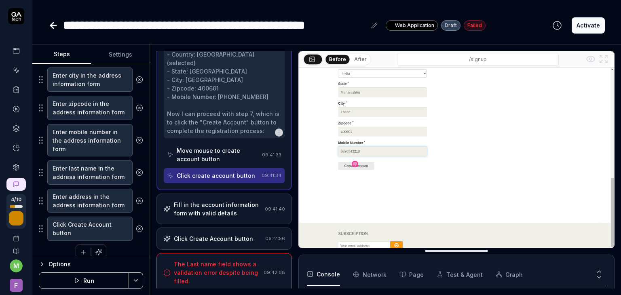
click at [204, 237] on div "Click Create Account button" at bounding box center [213, 239] width 79 height 8
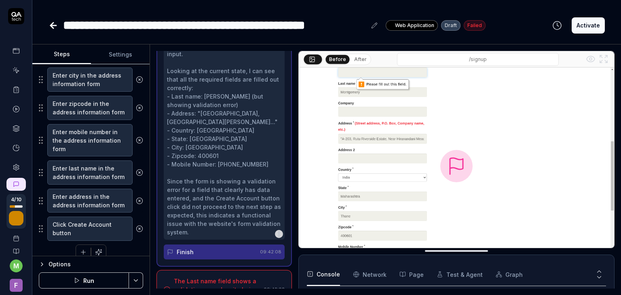
scroll to position [813, 0]
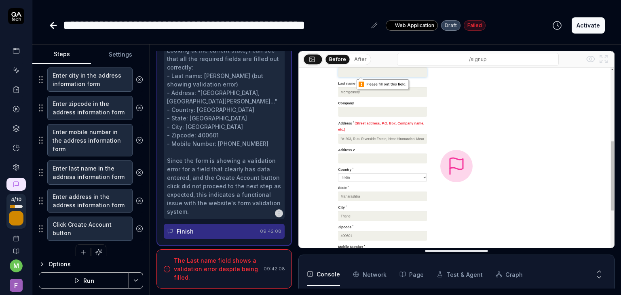
click at [204, 264] on div "The Last name field shows a validation error despite being filled." at bounding box center [217, 269] width 87 height 25
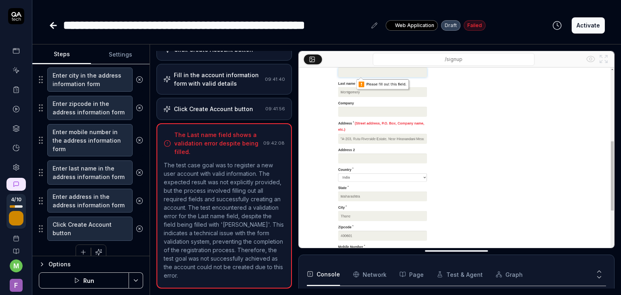
click at [136, 227] on icon at bounding box center [139, 228] width 7 height 7
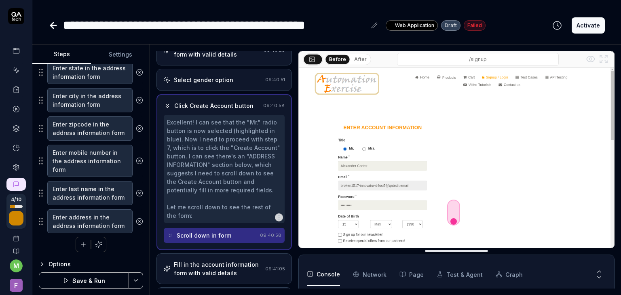
scroll to position [181, 0]
click at [589, 29] on button "Activate" at bounding box center [588, 25] width 33 height 16
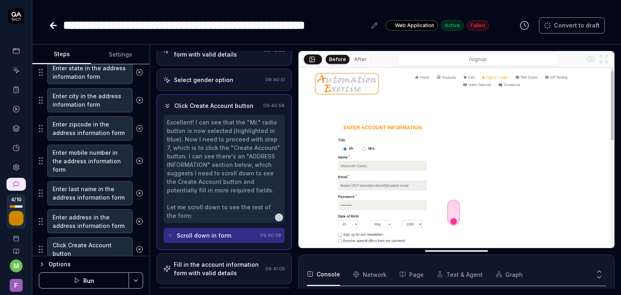
scroll to position [384, 0]
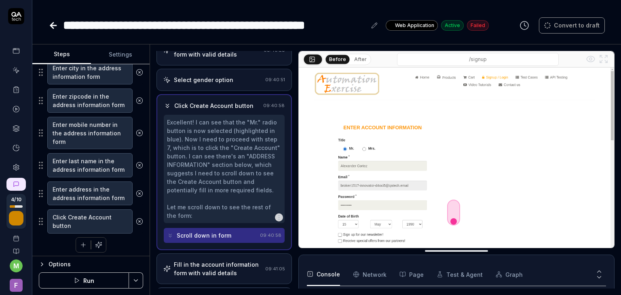
type textarea "*"
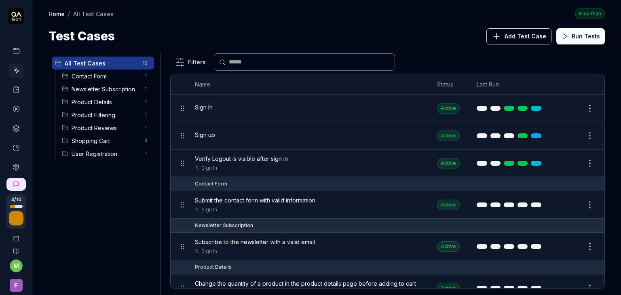
click at [92, 76] on span "Contact Form" at bounding box center [106, 76] width 68 height 8
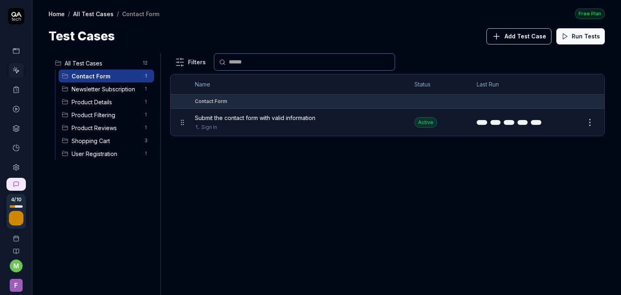
click at [92, 86] on span "Newsletter Subscription" at bounding box center [106, 89] width 68 height 8
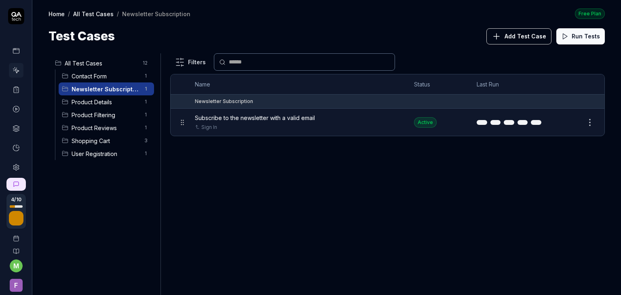
click at [91, 98] on span "Product Details" at bounding box center [106, 102] width 68 height 8
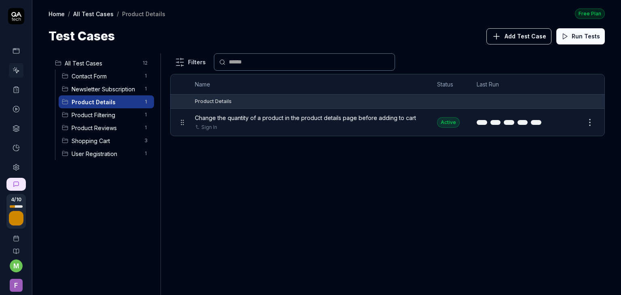
click at [93, 114] on span "Product Filtering" at bounding box center [106, 115] width 68 height 8
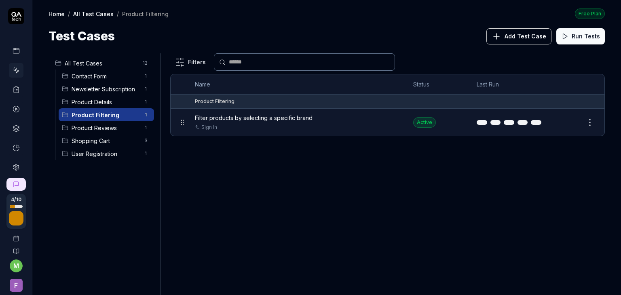
click at [93, 129] on span "Product Reviews" at bounding box center [106, 128] width 68 height 8
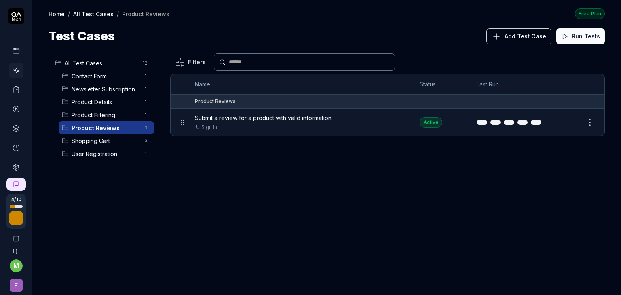
click at [95, 61] on span "All Test Cases" at bounding box center [101, 63] width 73 height 8
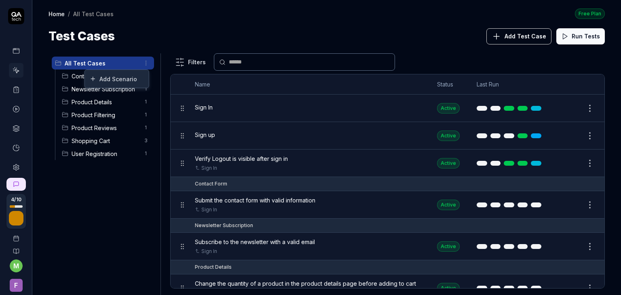
click at [145, 61] on html "4 / 10 m F Home / All Test Cases Free Plan Home / All Test Cases Free Plan Test…" at bounding box center [310, 147] width 621 height 295
click at [233, 26] on html "4 / 10 m F Home / All Test Cases Free Plan Home / All Test Cases Free Plan Test…" at bounding box center [310, 147] width 621 height 295
click at [575, 35] on button "Run Tests" at bounding box center [581, 36] width 49 height 16
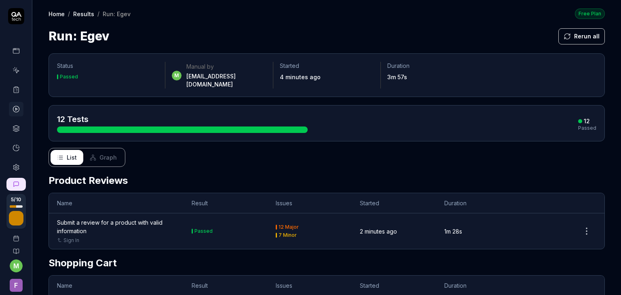
click at [116, 218] on div "Submit a review for a product with valid information" at bounding box center [116, 226] width 119 height 17
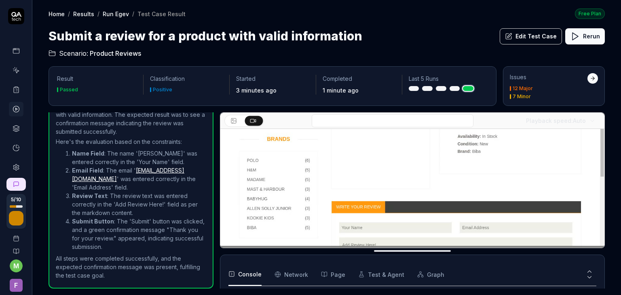
scroll to position [102, 0]
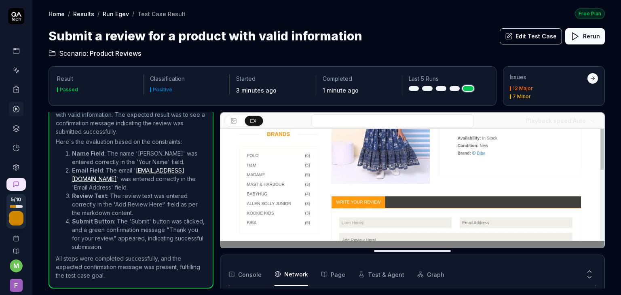
click at [286, 272] on Requests "Network" at bounding box center [292, 274] width 34 height 23
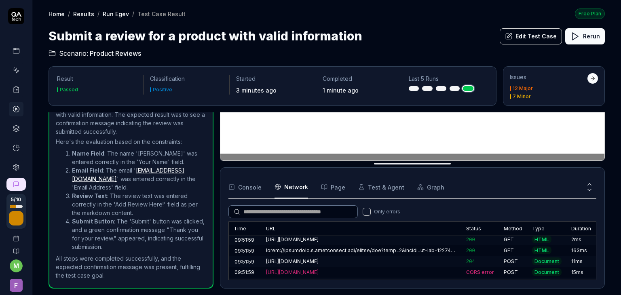
scroll to position [191, 0]
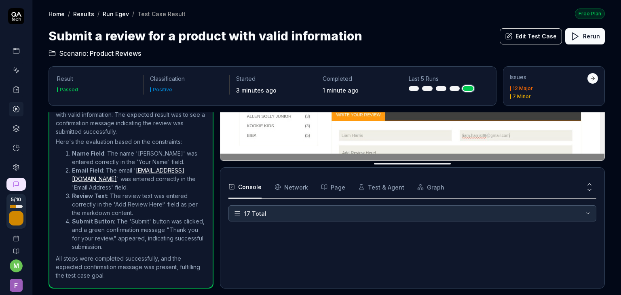
click at [244, 185] on button "Console" at bounding box center [245, 187] width 33 height 23
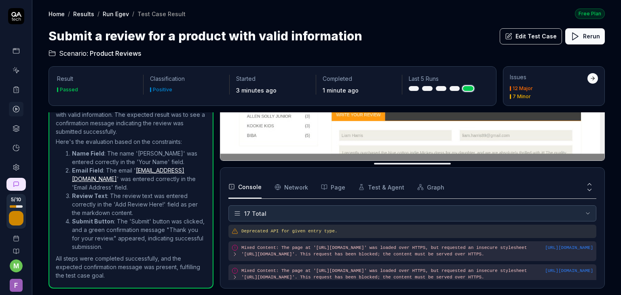
scroll to position [320, 0]
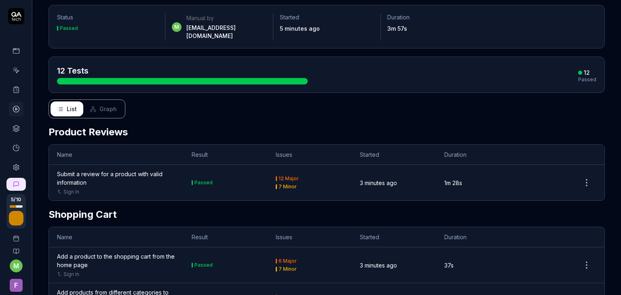
scroll to position [49, 0]
click at [71, 170] on div "Submit a review for a product with valid information" at bounding box center [116, 177] width 119 height 17
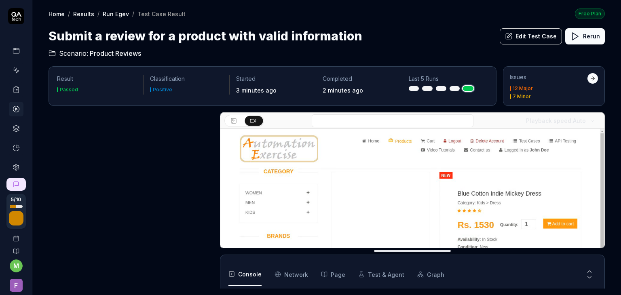
scroll to position [278, 0]
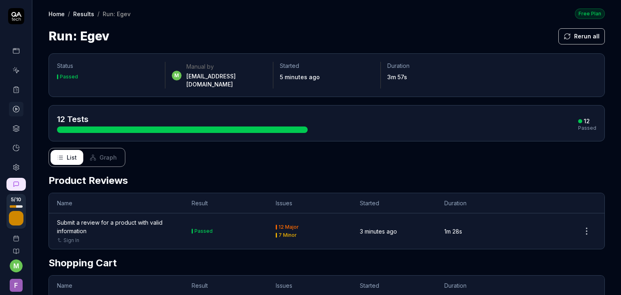
click at [16, 125] on icon at bounding box center [16, 128] width 7 height 7
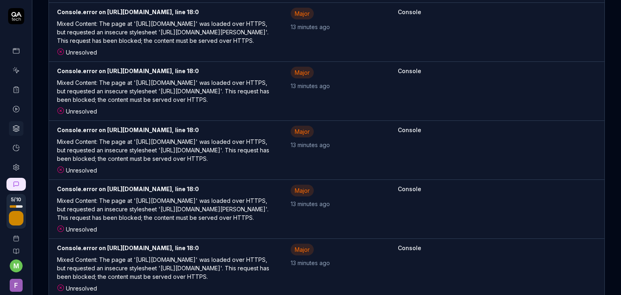
scroll to position [372, 0]
click at [216, 166] on div "Mixed Content: The page at '[URL][DOMAIN_NAME]' was loaded over HTTPS, but requ…" at bounding box center [166, 152] width 218 height 29
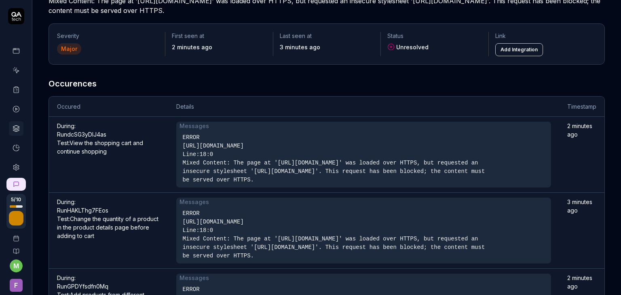
scroll to position [74, 0]
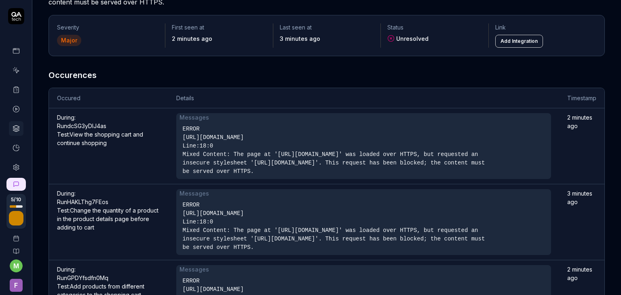
click at [85, 132] on link "Run dcSG3yDlJ4as Test: View the shopping cart and continue shopping" at bounding box center [100, 135] width 86 height 24
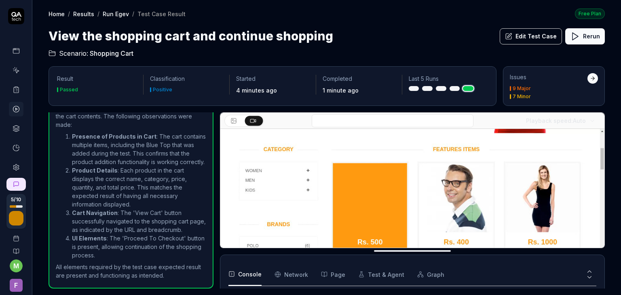
scroll to position [227, 0]
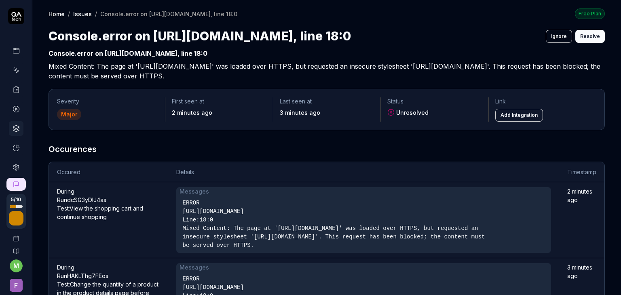
scroll to position [156, 0]
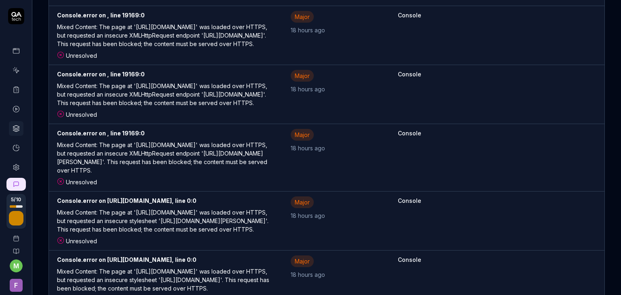
scroll to position [2124, 0]
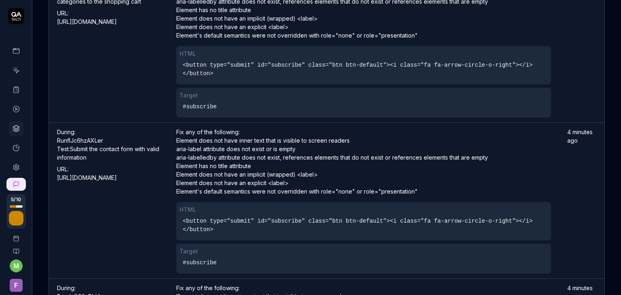
scroll to position [2614, 0]
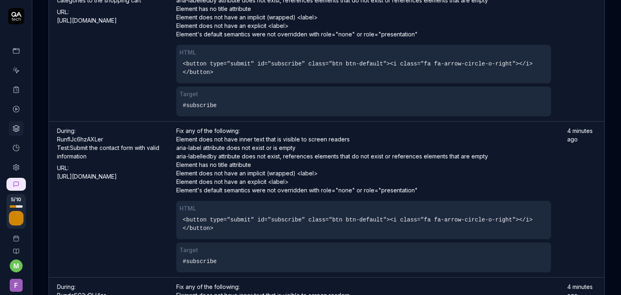
click at [15, 151] on icon at bounding box center [16, 147] width 7 height 7
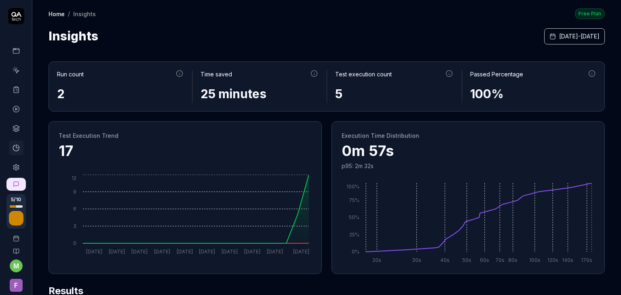
click at [13, 109] on icon at bounding box center [16, 109] width 7 height 7
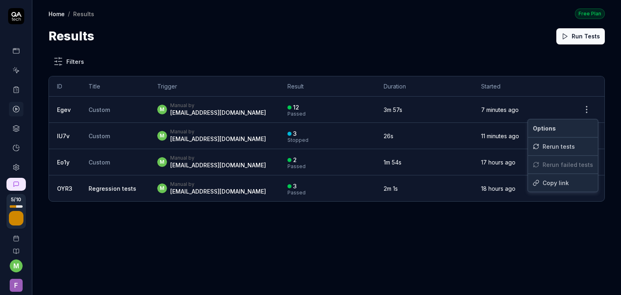
click at [584, 106] on html "5 / 10 m F Home / Results Free Plan Home / Results Free Plan Results Run Tests …" at bounding box center [310, 147] width 621 height 295
click at [568, 182] on div "Copy link" at bounding box center [563, 183] width 70 height 18
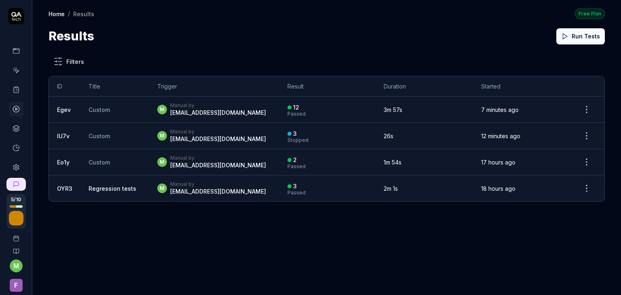
click at [14, 127] on icon at bounding box center [16, 128] width 7 height 7
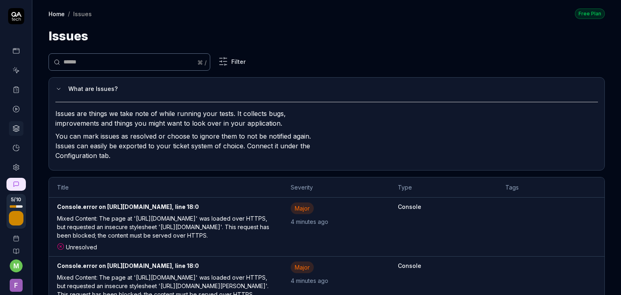
click at [13, 51] on icon at bounding box center [16, 50] width 7 height 7
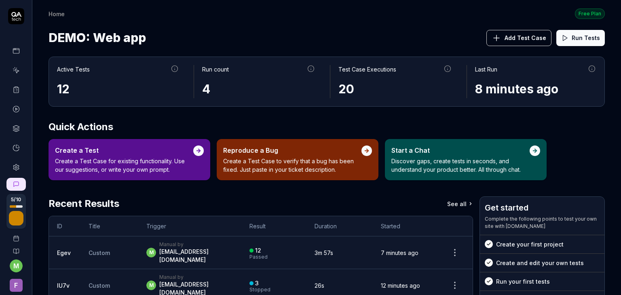
scroll to position [30, 0]
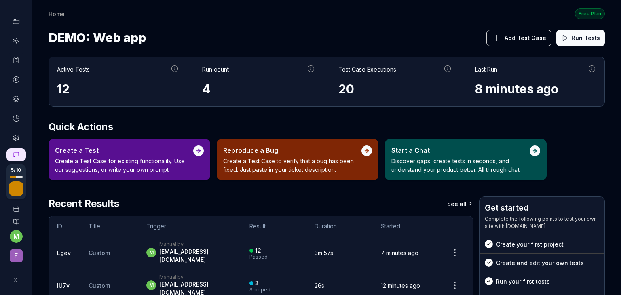
click at [13, 281] on icon at bounding box center [16, 280] width 6 height 6
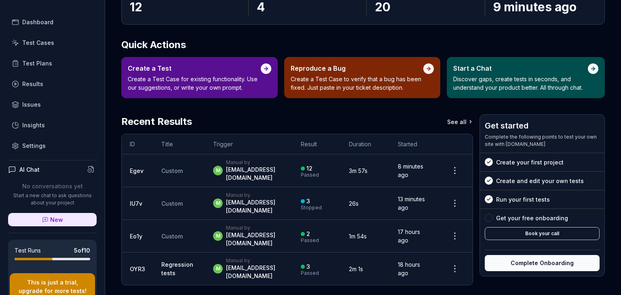
scroll to position [0, 0]
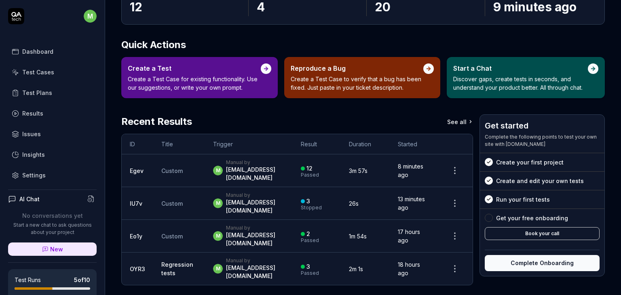
click at [52, 76] on link "Test Cases" at bounding box center [52, 72] width 89 height 16
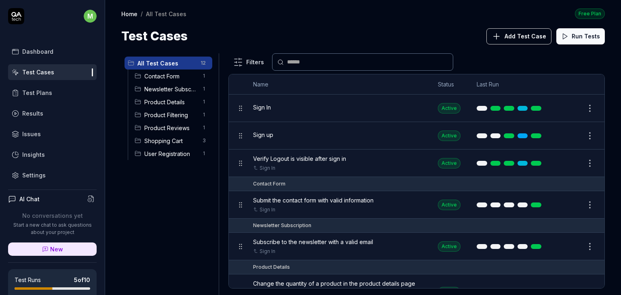
click at [177, 135] on div "Shopping Cart 3" at bounding box center [171, 140] width 81 height 13
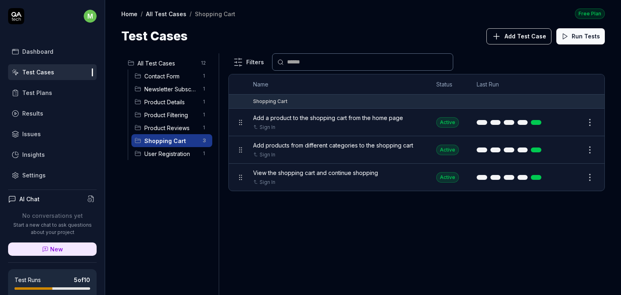
click at [173, 154] on span "User Registration" at bounding box center [170, 154] width 53 height 8
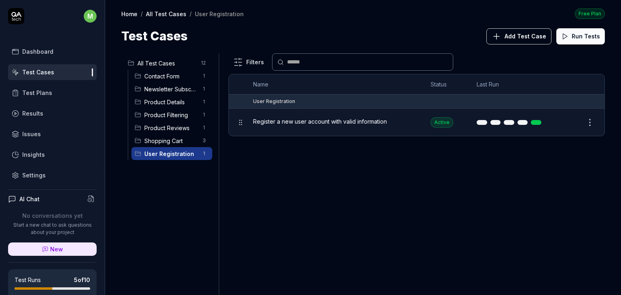
click at [162, 77] on span "Contact Form" at bounding box center [170, 76] width 53 height 8
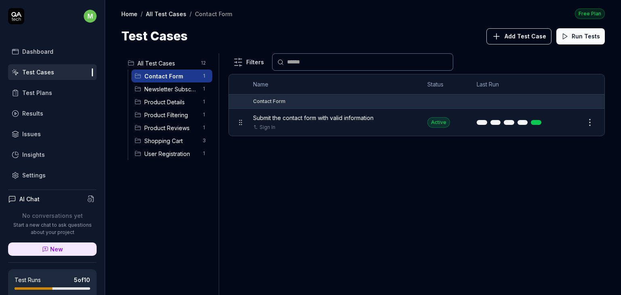
click at [159, 88] on span "Newsletter Subscription" at bounding box center [170, 89] width 53 height 8
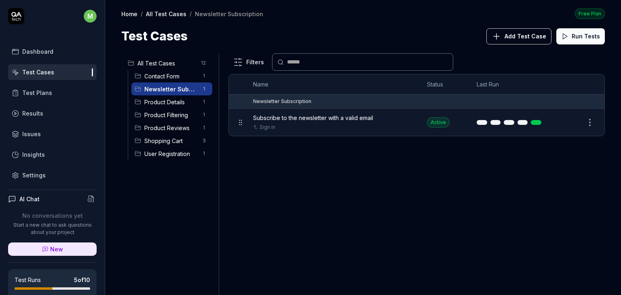
click at [159, 98] on span "Product Details" at bounding box center [170, 102] width 53 height 8
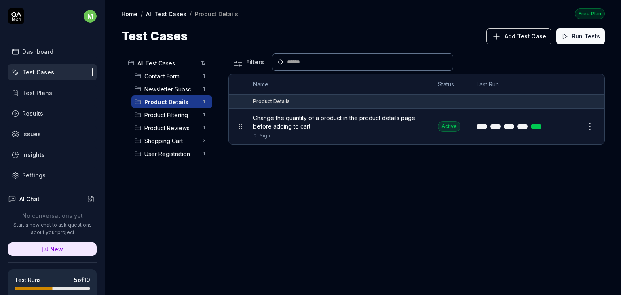
click at [159, 111] on span "Product Filtering" at bounding box center [170, 115] width 53 height 8
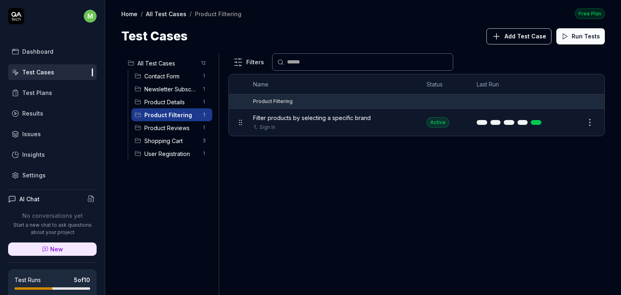
click at [159, 133] on div "Product Reviews 1" at bounding box center [171, 127] width 81 height 13
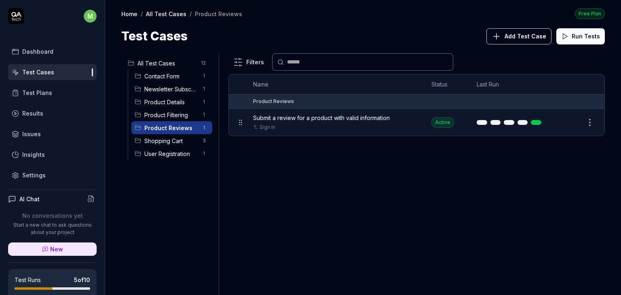
click at [157, 139] on span "Shopping Cart" at bounding box center [170, 141] width 53 height 8
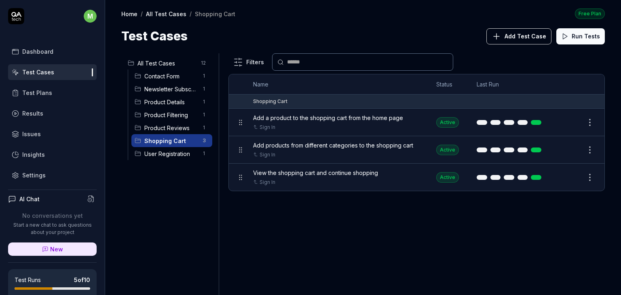
click at [153, 150] on span "User Registration" at bounding box center [170, 154] width 53 height 8
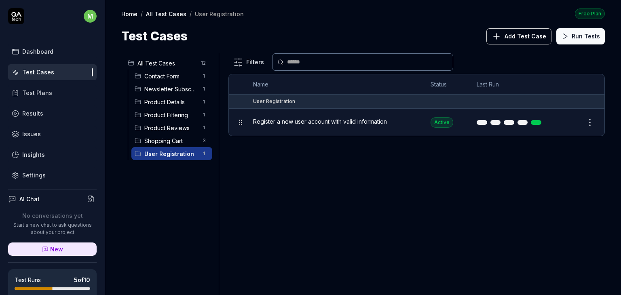
click at [44, 112] on link "Results" at bounding box center [52, 114] width 89 height 16
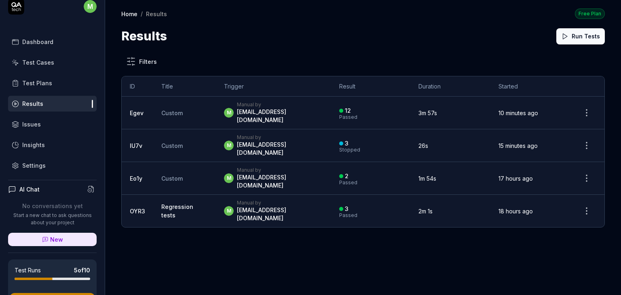
scroll to position [6, 0]
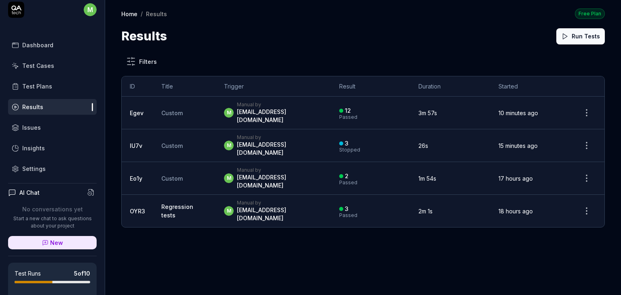
click at [35, 170] on div "Settings" at bounding box center [33, 169] width 23 height 8
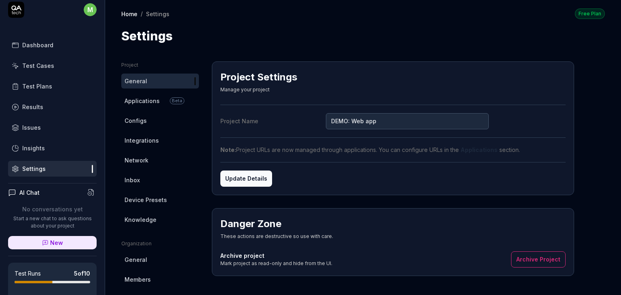
click at [144, 139] on span "Integrations" at bounding box center [142, 140] width 34 height 8
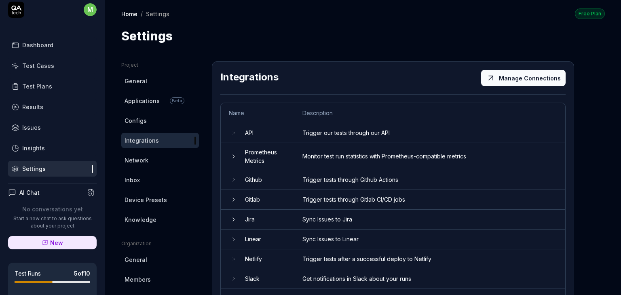
scroll to position [25, 0]
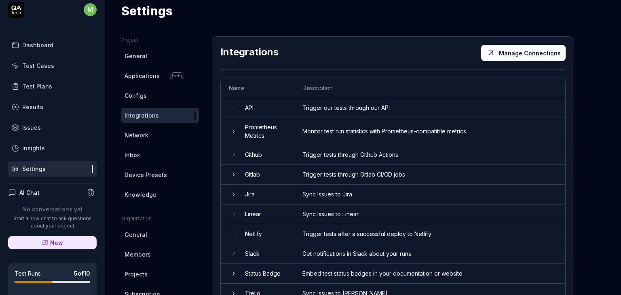
click at [235, 196] on icon at bounding box center [234, 194] width 6 height 6
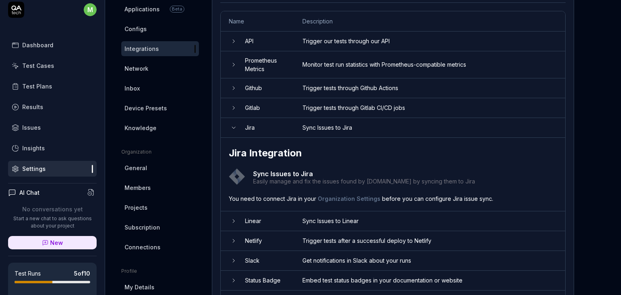
scroll to position [92, 0]
click at [391, 180] on div "Easily manage and fix the issues found by [DOMAIN_NAME] by syncing them to Jira" at bounding box center [364, 181] width 222 height 6
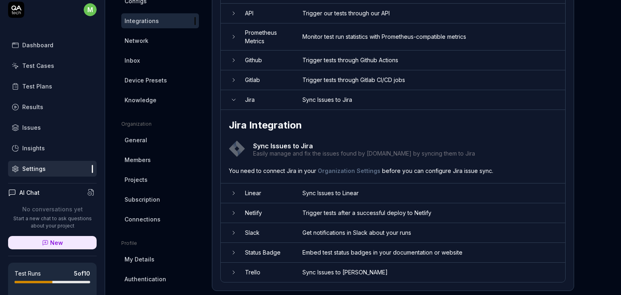
click at [233, 99] on icon at bounding box center [234, 100] width 6 height 6
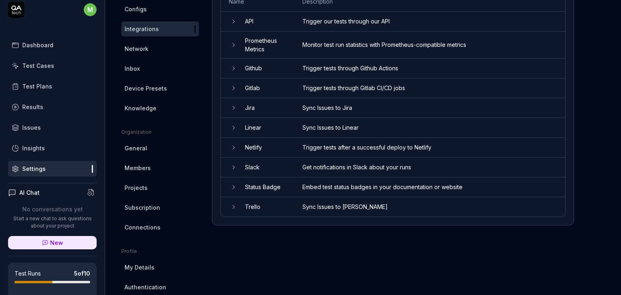
scroll to position [167, 0]
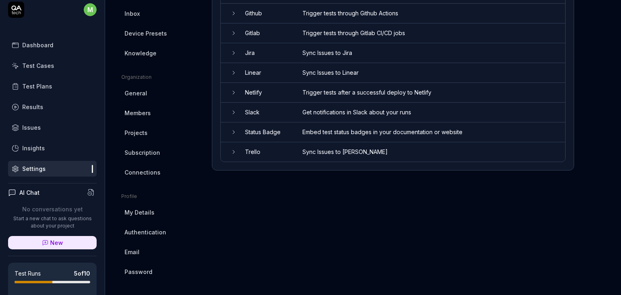
click at [140, 249] on link "Email" at bounding box center [160, 252] width 78 height 15
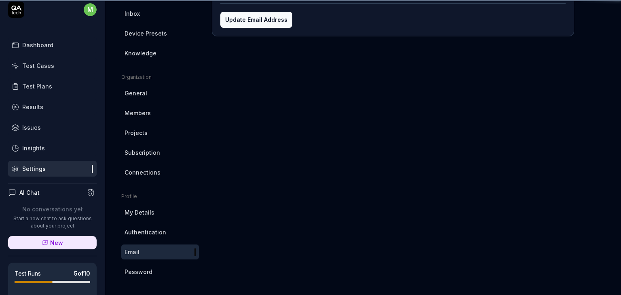
scroll to position [61, 0]
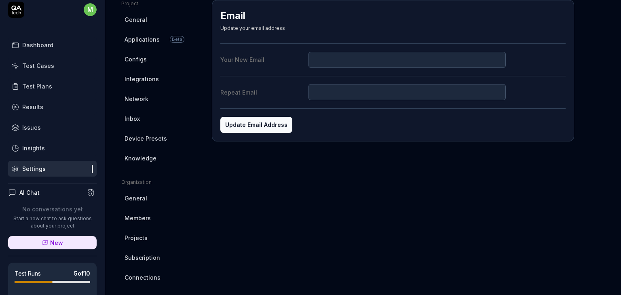
click at [133, 276] on span "Connections" at bounding box center [143, 278] width 36 height 8
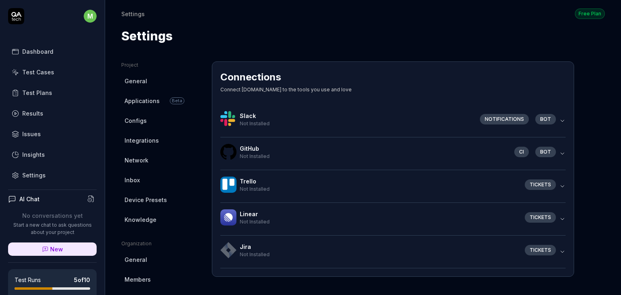
click at [562, 154] on icon "button" at bounding box center [562, 154] width 3 height 2
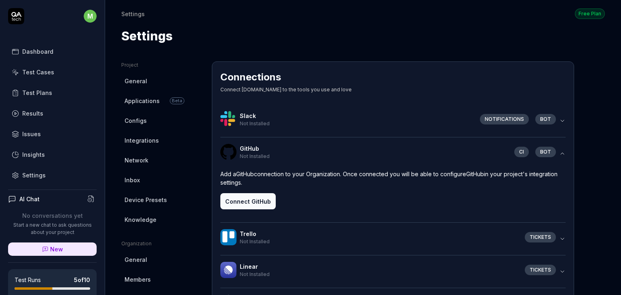
click at [562, 154] on icon "button" at bounding box center [563, 154] width 6 height 6
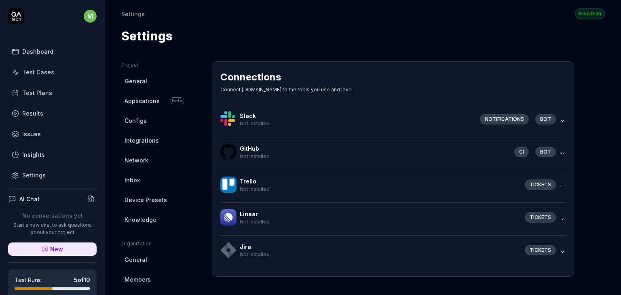
click at [562, 244] on button "Jira Not Installed Tickets" at bounding box center [394, 252] width 346 height 32
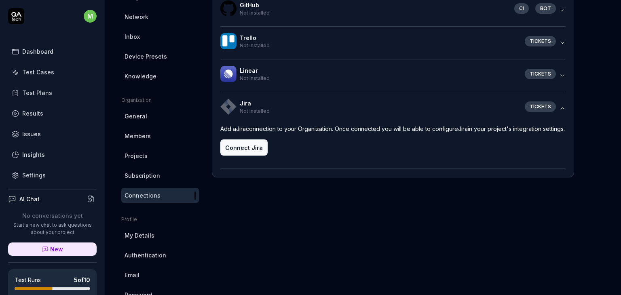
scroll to position [144, 0]
click at [252, 154] on button "Connect Jira" at bounding box center [244, 147] width 47 height 16
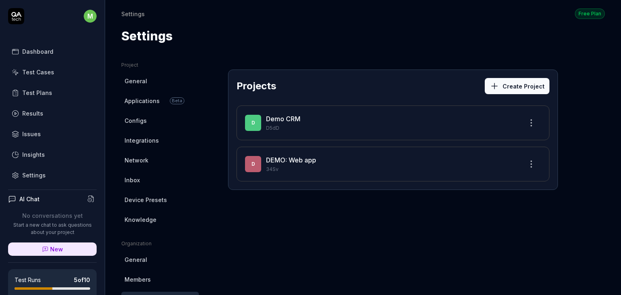
click at [303, 158] on link "DEMO: Web app" at bounding box center [291, 160] width 50 height 8
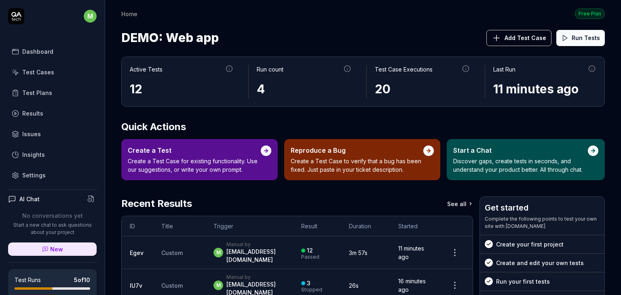
scroll to position [82, 0]
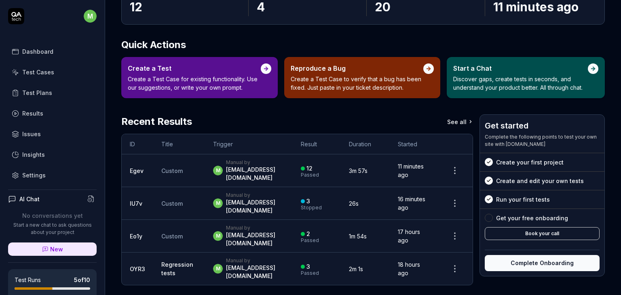
click at [244, 171] on div "[EMAIL_ADDRESS][DOMAIN_NAME]" at bounding box center [255, 174] width 59 height 16
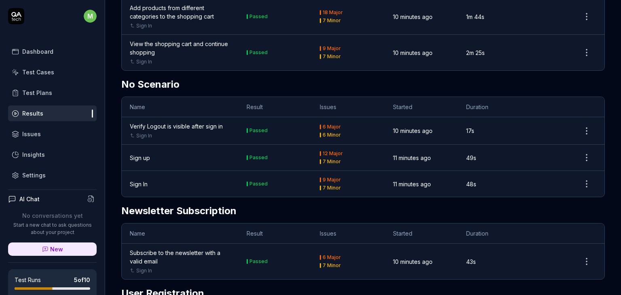
scroll to position [310, 0]
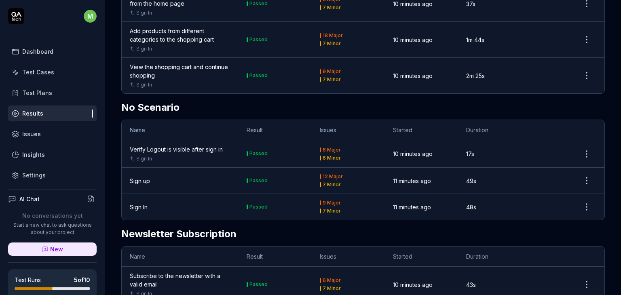
click at [31, 135] on div "Issues" at bounding box center [31, 134] width 19 height 8
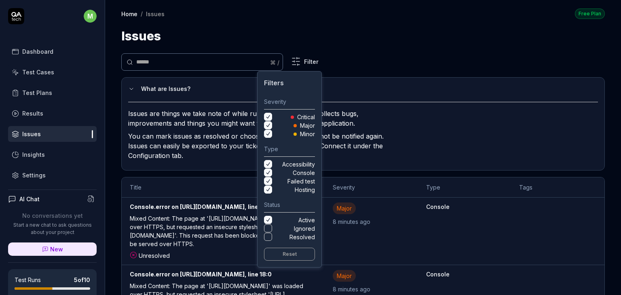
click at [300, 67] on html "m Dashboard Test Cases Test Plans Results Issues Insights Settings AI Chat No c…" at bounding box center [310, 147] width 621 height 295
click at [386, 21] on html "m Dashboard Test Cases Test Plans Results Issues Insights Settings AI Chat No c…" at bounding box center [310, 147] width 621 height 295
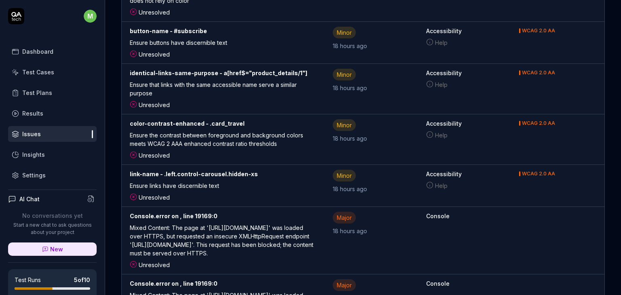
scroll to position [2163, 0]
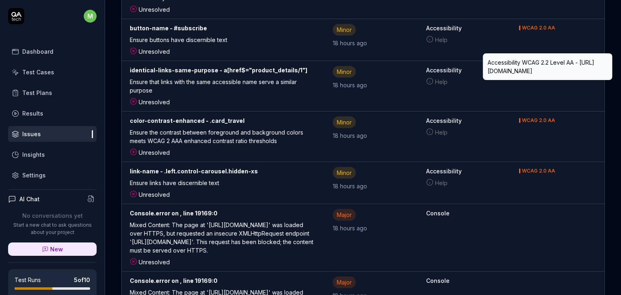
drag, startPoint x: 583, startPoint y: 82, endPoint x: 532, endPoint y: 85, distance: 50.2
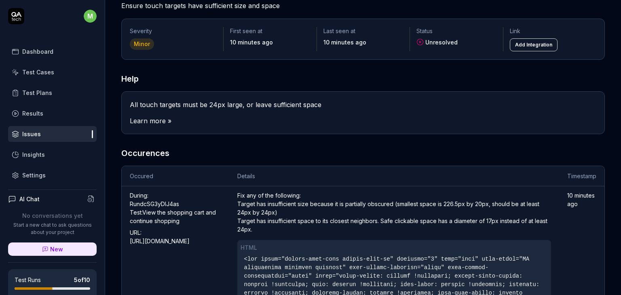
scroll to position [61, 0]
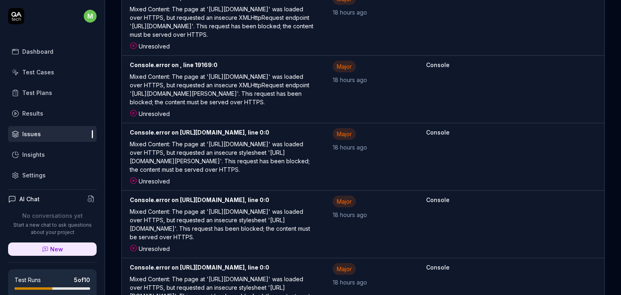
scroll to position [2448, 0]
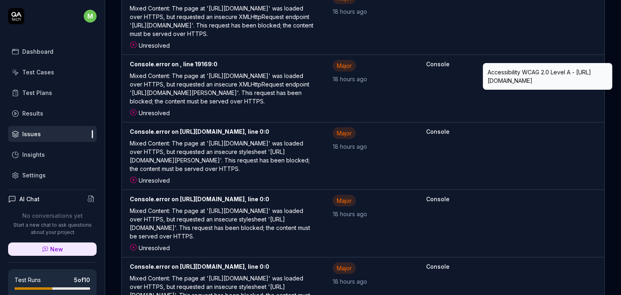
drag, startPoint x: 589, startPoint y: 90, endPoint x: 532, endPoint y: 99, distance: 57.7
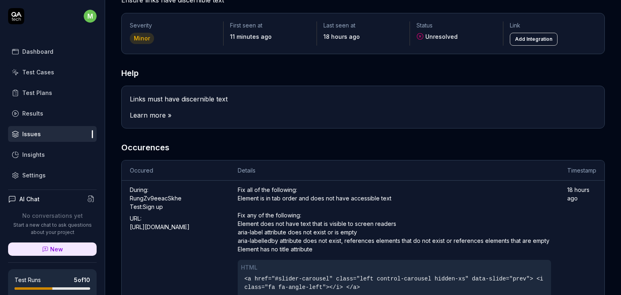
scroll to position [66, 0]
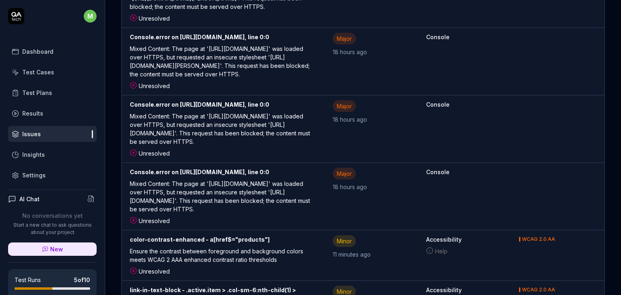
scroll to position [2544, 0]
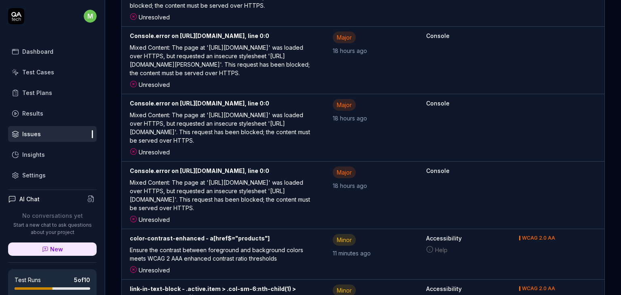
click at [49, 132] on link "Issues" at bounding box center [52, 134] width 89 height 16
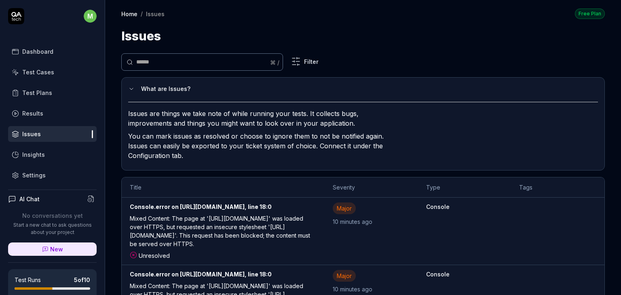
click at [47, 74] on div "Test Cases" at bounding box center [38, 72] width 32 height 8
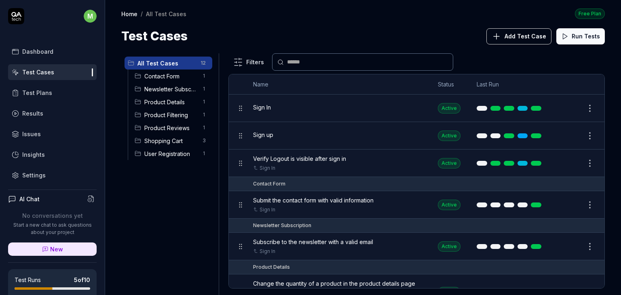
click at [180, 117] on span "Product Filtering" at bounding box center [170, 115] width 53 height 8
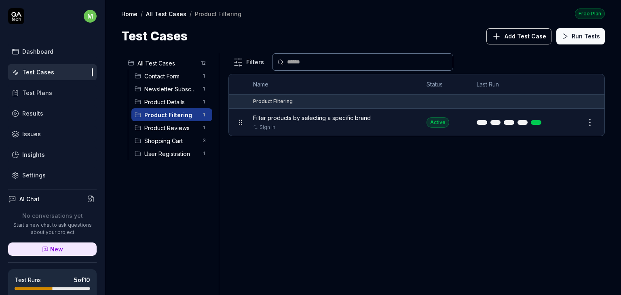
click at [172, 127] on span "Product Reviews" at bounding box center [170, 128] width 53 height 8
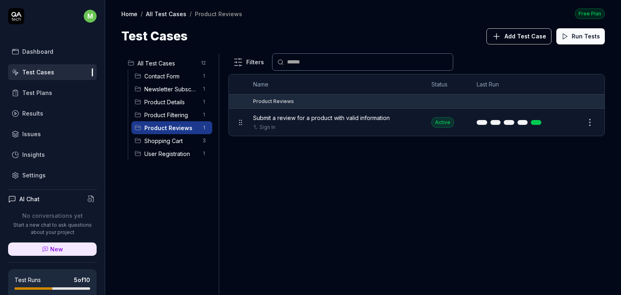
click at [167, 135] on div "Shopping Cart 3" at bounding box center [171, 140] width 81 height 13
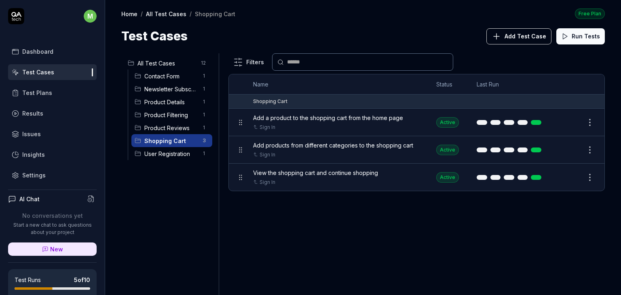
click at [160, 150] on span "User Registration" at bounding box center [170, 154] width 53 height 8
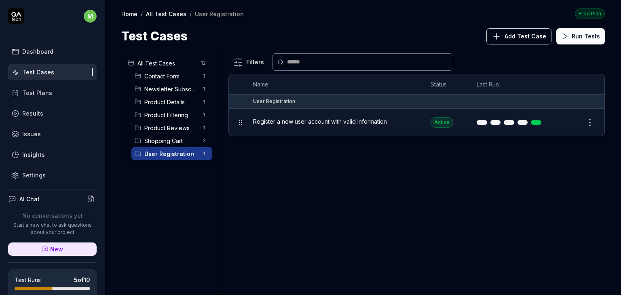
click at [174, 89] on span "Newsletter Subscription" at bounding box center [170, 89] width 53 height 8
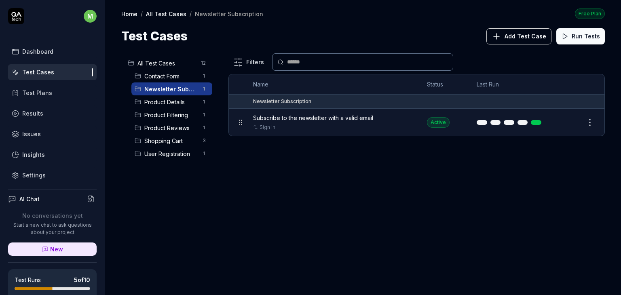
click at [170, 97] on div "Product Details 1" at bounding box center [171, 101] width 81 height 13
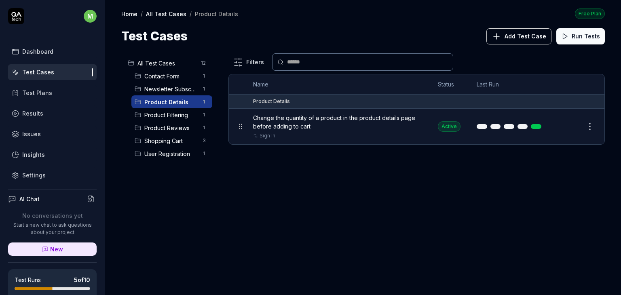
click at [163, 108] on div "Product Details 1" at bounding box center [171, 101] width 81 height 13
click at [160, 114] on span "Product Filtering" at bounding box center [170, 115] width 53 height 8
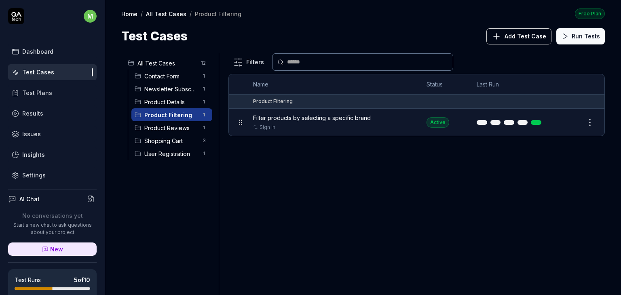
click at [155, 125] on span "Product Reviews" at bounding box center [170, 128] width 53 height 8
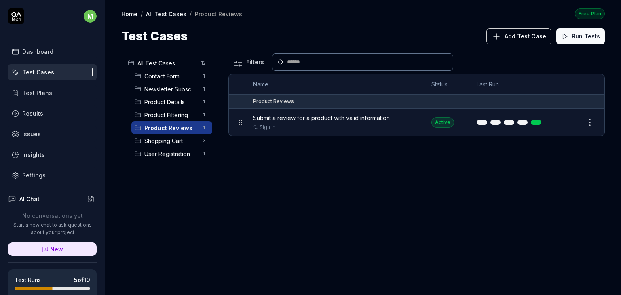
click at [155, 125] on span "Product Reviews" at bounding box center [170, 128] width 53 height 8
drag, startPoint x: 155, startPoint y: 125, endPoint x: 157, endPoint y: 111, distance: 13.9
click at [157, 111] on ul "Contact Form 1 Newsletter Subscription 1 Product Details 1 Product Filtering 1 …" at bounding box center [170, 115] width 85 height 91
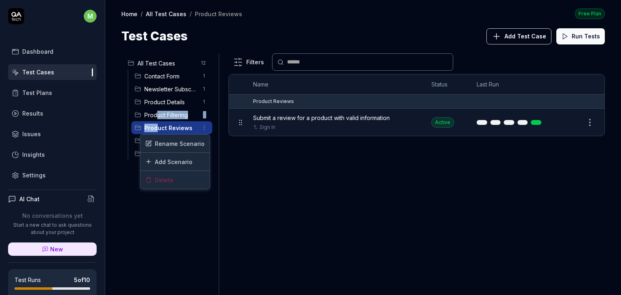
click at [202, 127] on html "m Dashboard Test Cases Test Plans Results Issues Insights Settings AI Chat No c…" at bounding box center [310, 147] width 621 height 295
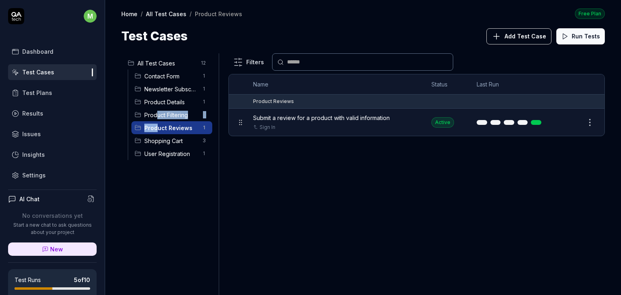
click at [144, 126] on html "m Dashboard Test Cases Test Plans Results Issues Insights Settings AI Chat No c…" at bounding box center [310, 147] width 621 height 295
drag, startPoint x: 157, startPoint y: 127, endPoint x: 156, endPoint y: 103, distance: 24.7
click at [156, 103] on ul "Contact Form 1 Newsletter Subscription 1 Product Details 1 Product Filtering 1 …" at bounding box center [170, 115] width 85 height 91
drag, startPoint x: 167, startPoint y: 78, endPoint x: 170, endPoint y: 98, distance: 20.0
click at [170, 98] on ul "Contact Form 1 Newsletter Subscription 1 Product Details 1 Product Filtering 1 …" at bounding box center [170, 115] width 85 height 91
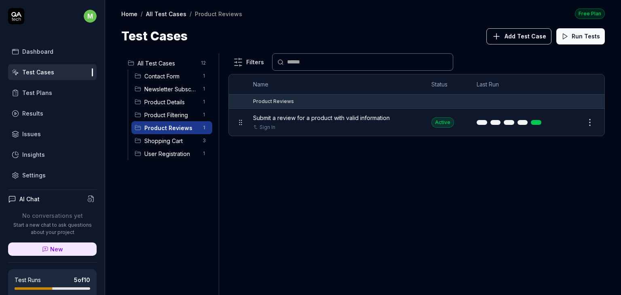
click at [161, 192] on div "All Test Cases 12 Contact Form 1 Newsletter Subscription 1 Product Details 1 Pr…" at bounding box center [168, 169] width 94 height 232
click at [167, 145] on div "Shopping Cart 3" at bounding box center [171, 140] width 81 height 13
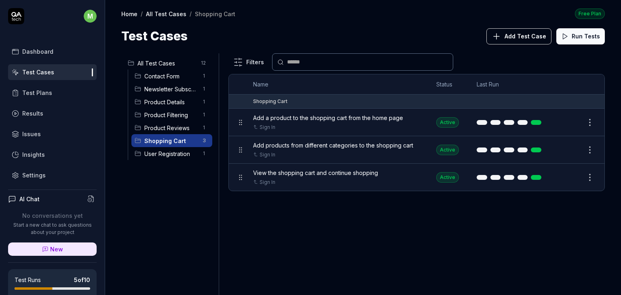
click at [163, 154] on span "User Registration" at bounding box center [170, 154] width 53 height 8
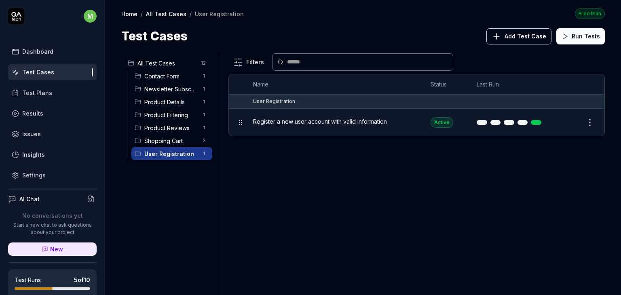
click at [164, 101] on span "Product Details" at bounding box center [170, 102] width 53 height 8
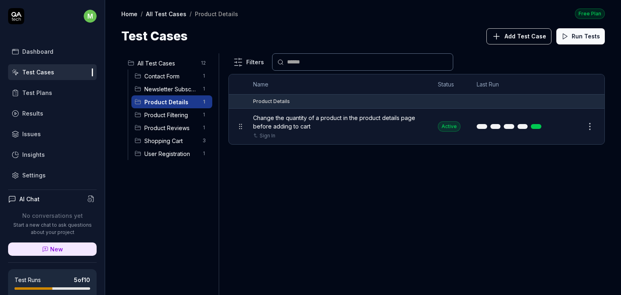
click at [160, 120] on div "Product Filtering 1" at bounding box center [171, 114] width 81 height 13
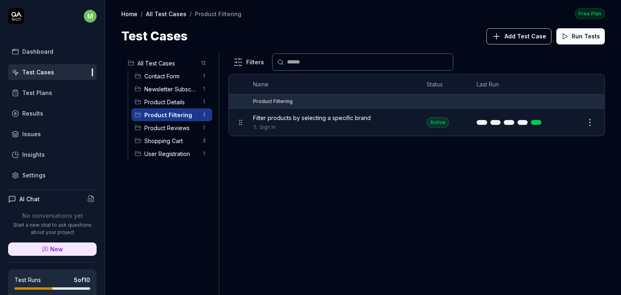
click at [162, 81] on div "Contact Form 1" at bounding box center [171, 76] width 81 height 13
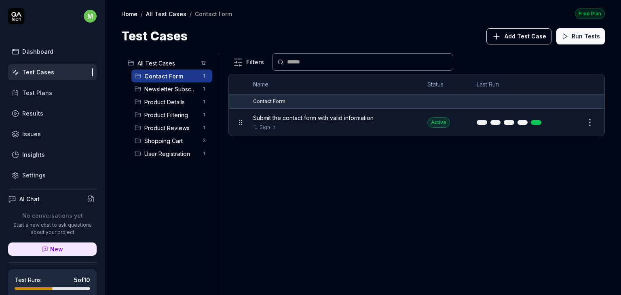
click at [167, 102] on span "Product Details" at bounding box center [170, 102] width 53 height 8
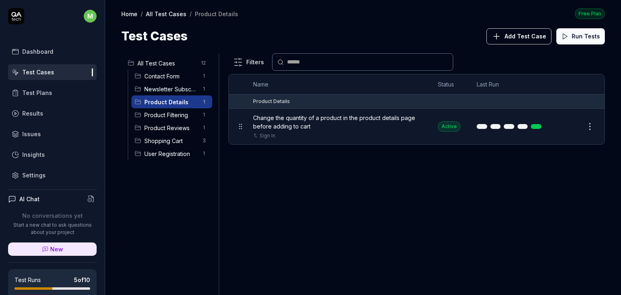
click at [162, 118] on span "Product Filtering" at bounding box center [170, 115] width 53 height 8
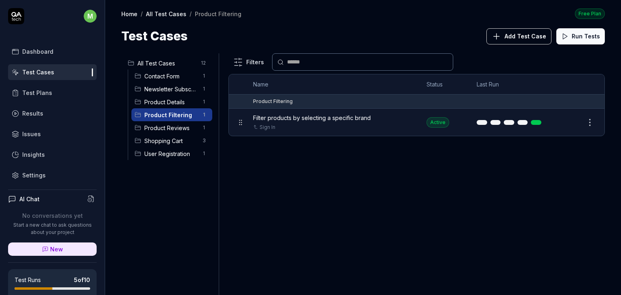
click at [157, 129] on span "Product Reviews" at bounding box center [170, 128] width 53 height 8
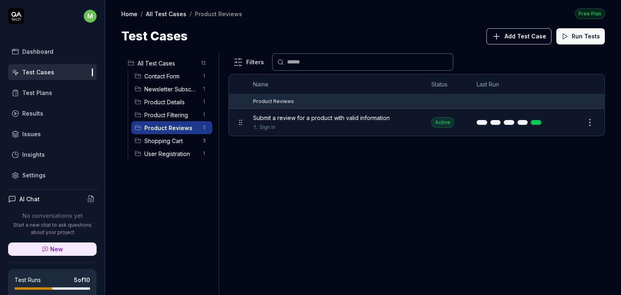
click at [156, 137] on span "Shopping Cart" at bounding box center [170, 141] width 53 height 8
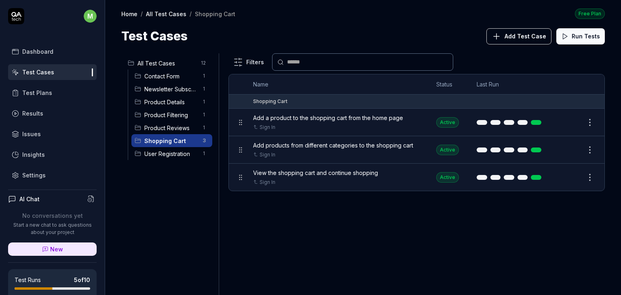
click at [151, 155] on span "User Registration" at bounding box center [170, 154] width 53 height 8
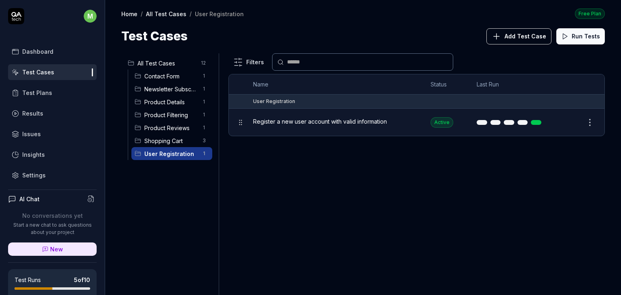
click at [170, 91] on span "Newsletter Subscription" at bounding box center [170, 89] width 53 height 8
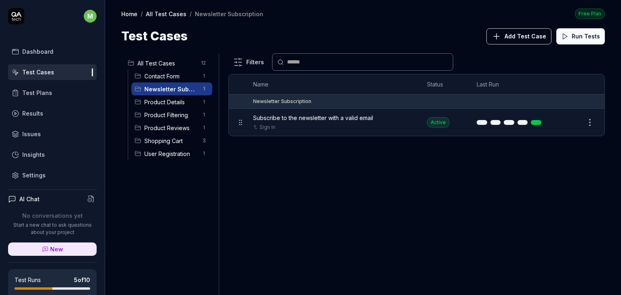
click at [164, 102] on span "Product Details" at bounding box center [170, 102] width 53 height 8
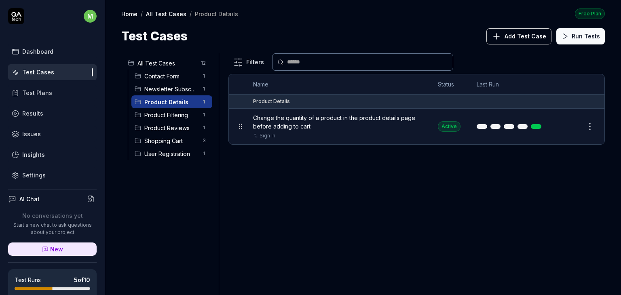
click at [159, 116] on span "Product Filtering" at bounding box center [170, 115] width 53 height 8
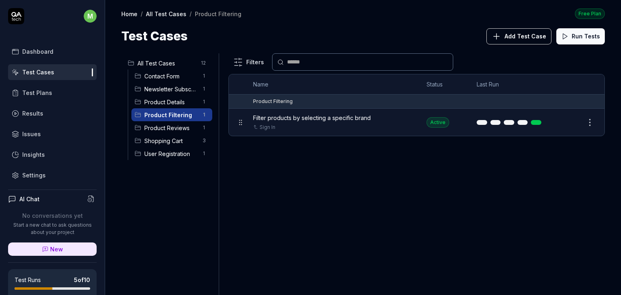
click at [157, 125] on span "Product Reviews" at bounding box center [170, 128] width 53 height 8
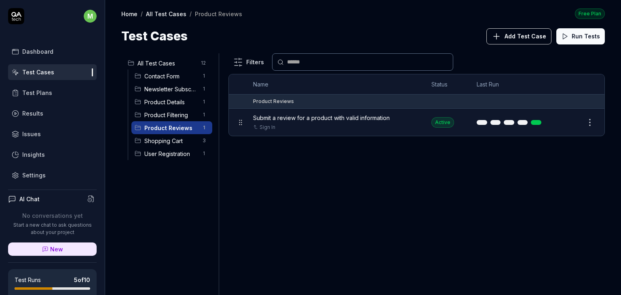
click at [152, 140] on span "Shopping Cart" at bounding box center [170, 141] width 53 height 8
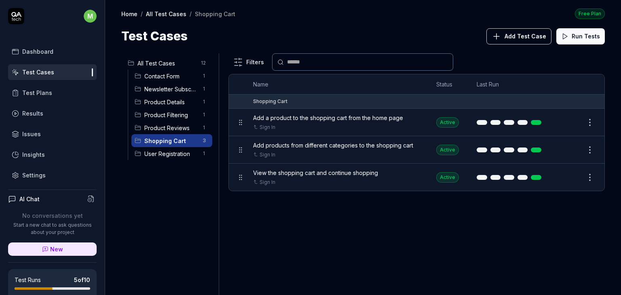
click at [151, 153] on span "User Registration" at bounding box center [170, 154] width 53 height 8
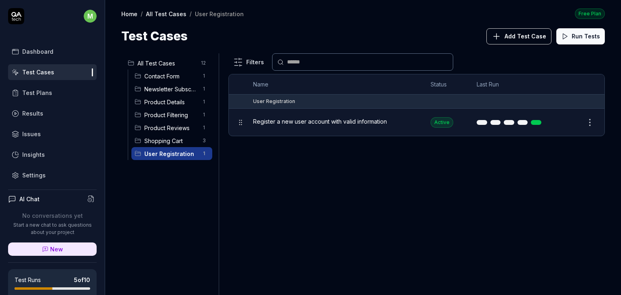
click at [164, 81] on div "Contact Form 1" at bounding box center [171, 76] width 81 height 13
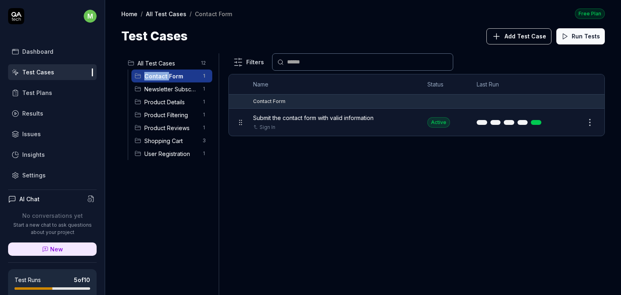
click at [164, 81] on div "Contact Form 1" at bounding box center [171, 76] width 81 height 13
click at [162, 89] on span "Newsletter Subscription" at bounding box center [170, 89] width 53 height 8
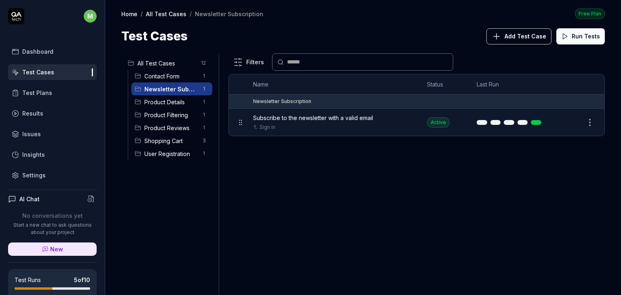
click at [160, 105] on span "Product Details" at bounding box center [170, 102] width 53 height 8
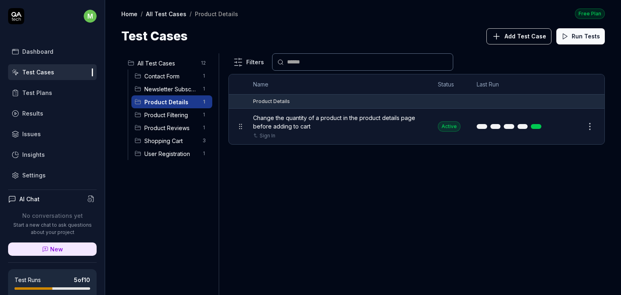
click at [159, 111] on span "Product Filtering" at bounding box center [170, 115] width 53 height 8
